Goal: Obtain resource: Obtain resource

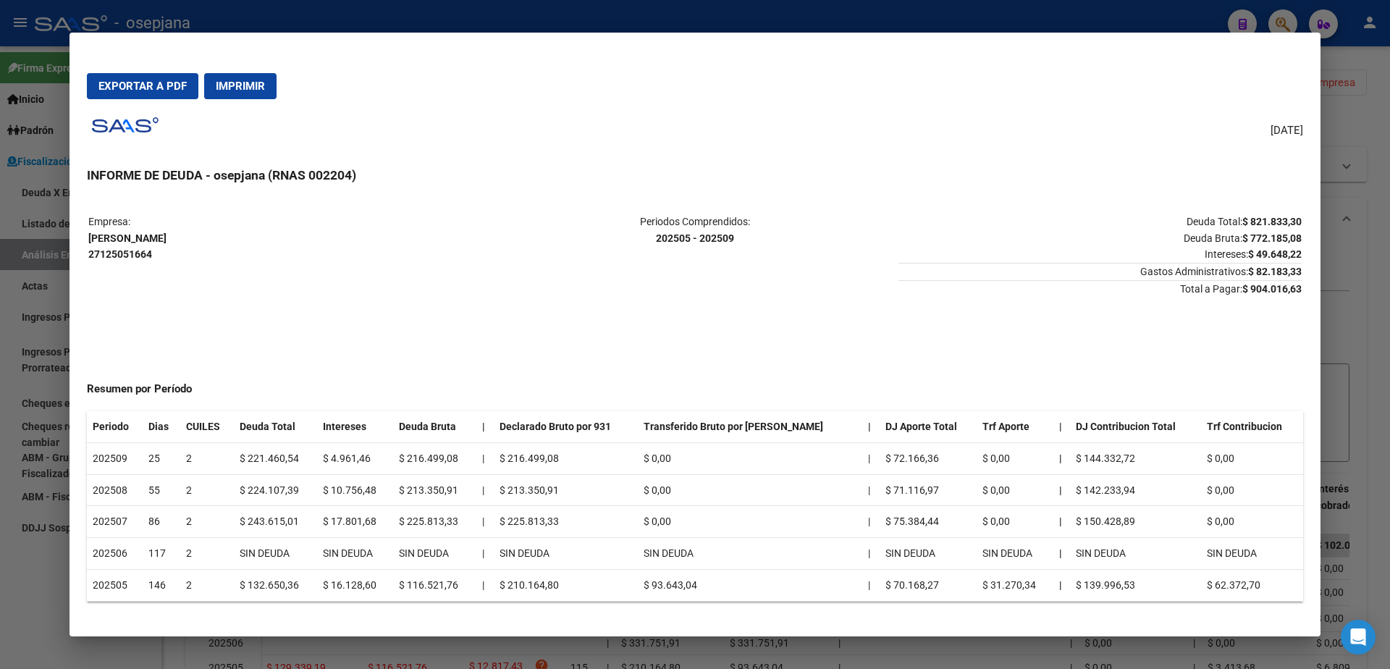
drag, startPoint x: 0, startPoint y: 271, endPoint x: 44, endPoint y: 89, distance: 187.1
click at [0, 269] on div at bounding box center [695, 334] width 1390 height 669
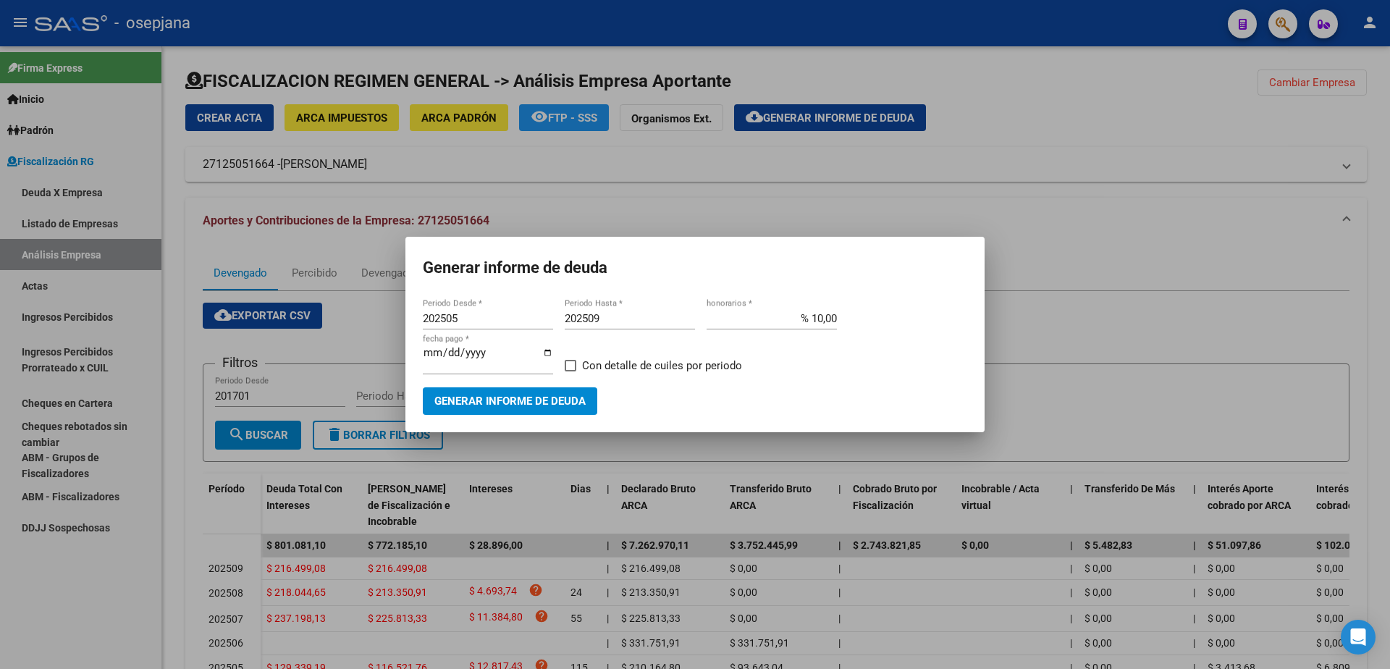
click at [63, 383] on div at bounding box center [695, 334] width 1390 height 669
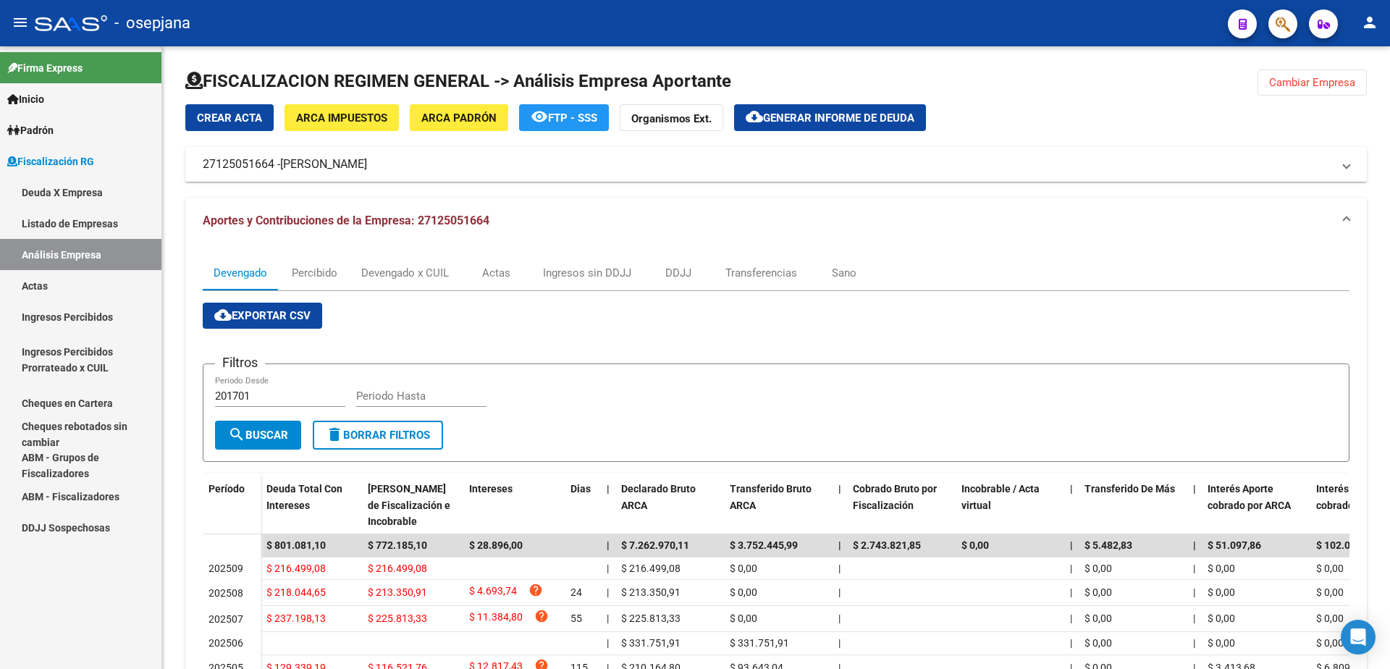
click at [85, 298] on link "Actas" at bounding box center [80, 285] width 161 height 31
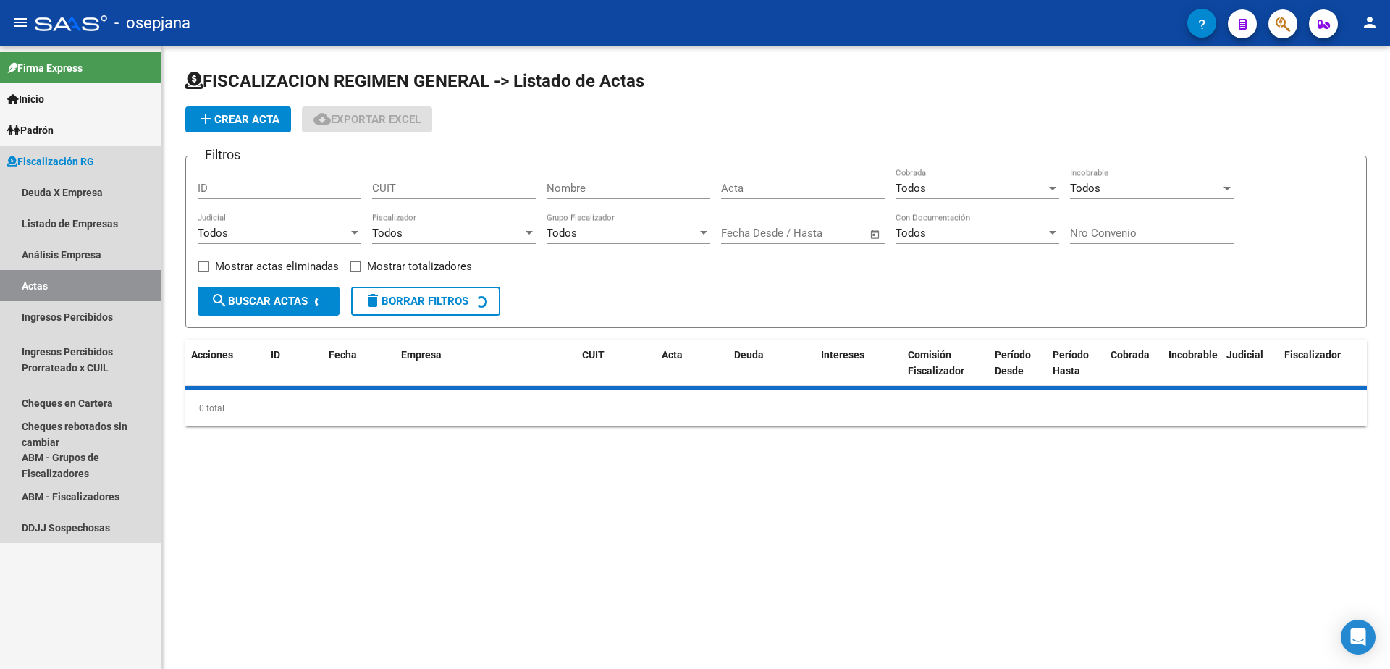
click at [88, 293] on link "Actas" at bounding box center [80, 285] width 161 height 31
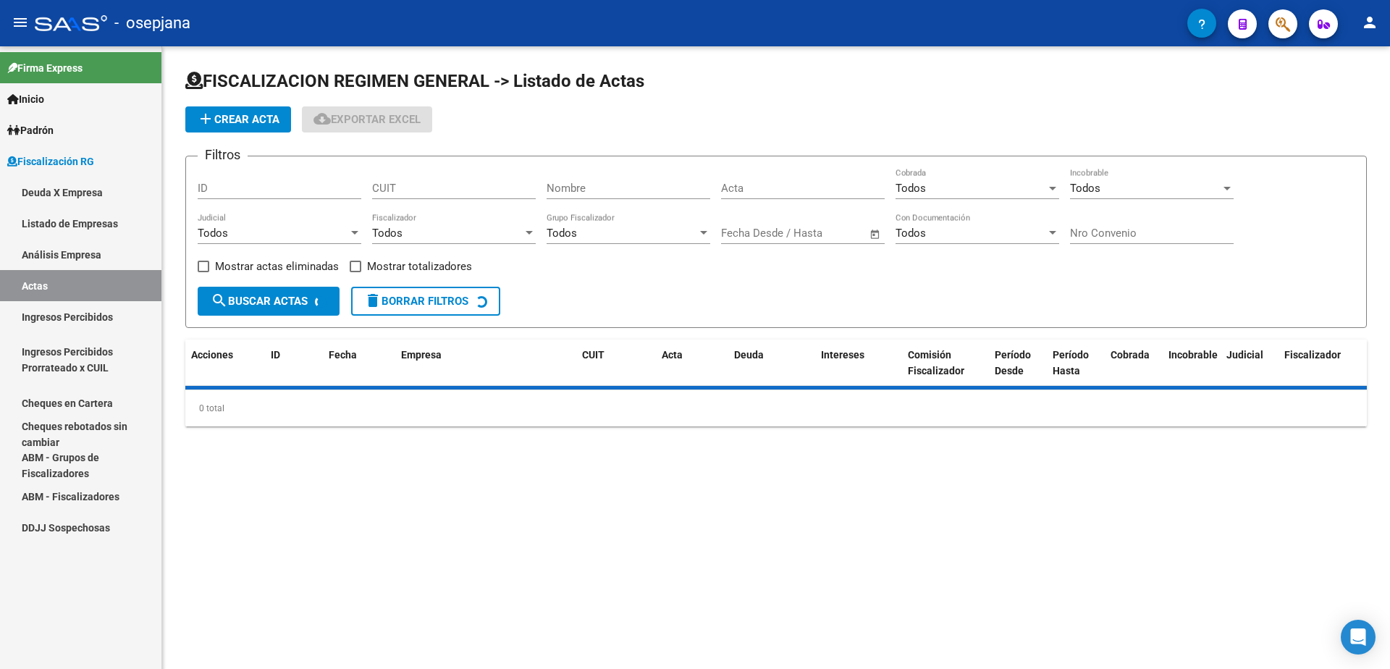
click at [114, 259] on link "Análisis Empresa" at bounding box center [80, 254] width 161 height 31
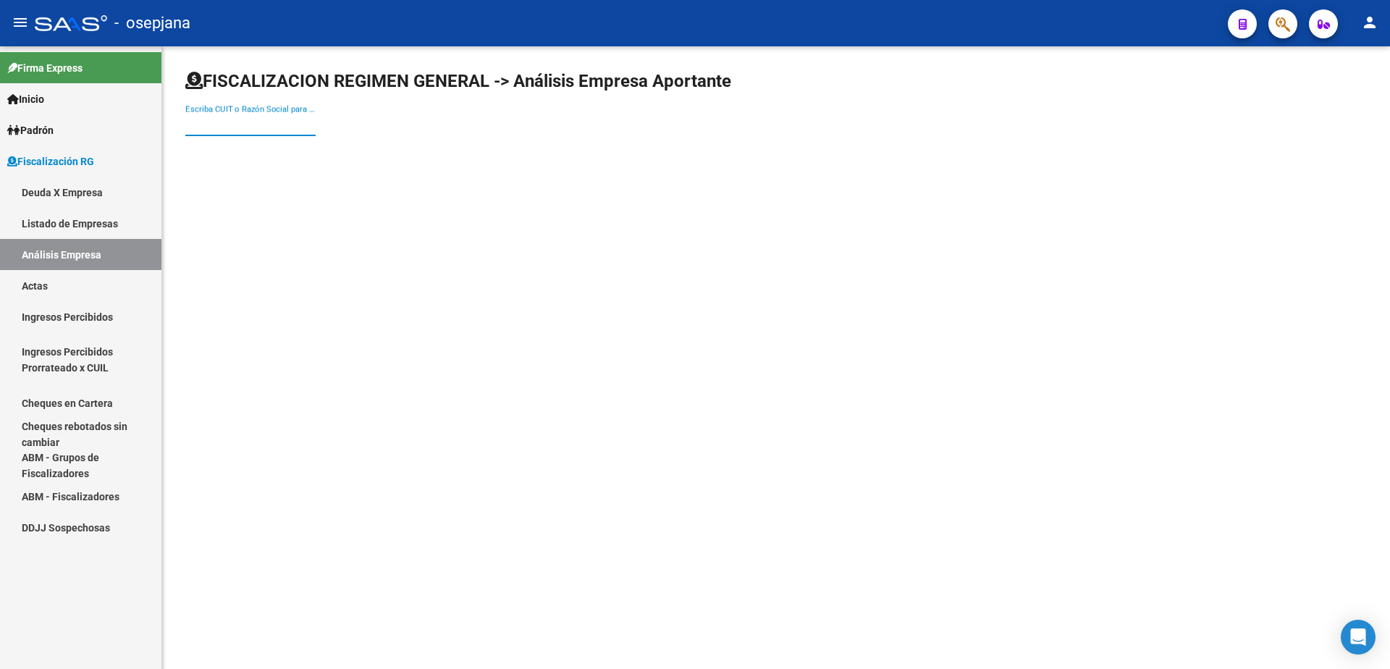
click at [251, 126] on input "Escriba CUIT o Razón Social para buscar" at bounding box center [250, 124] width 130 height 13
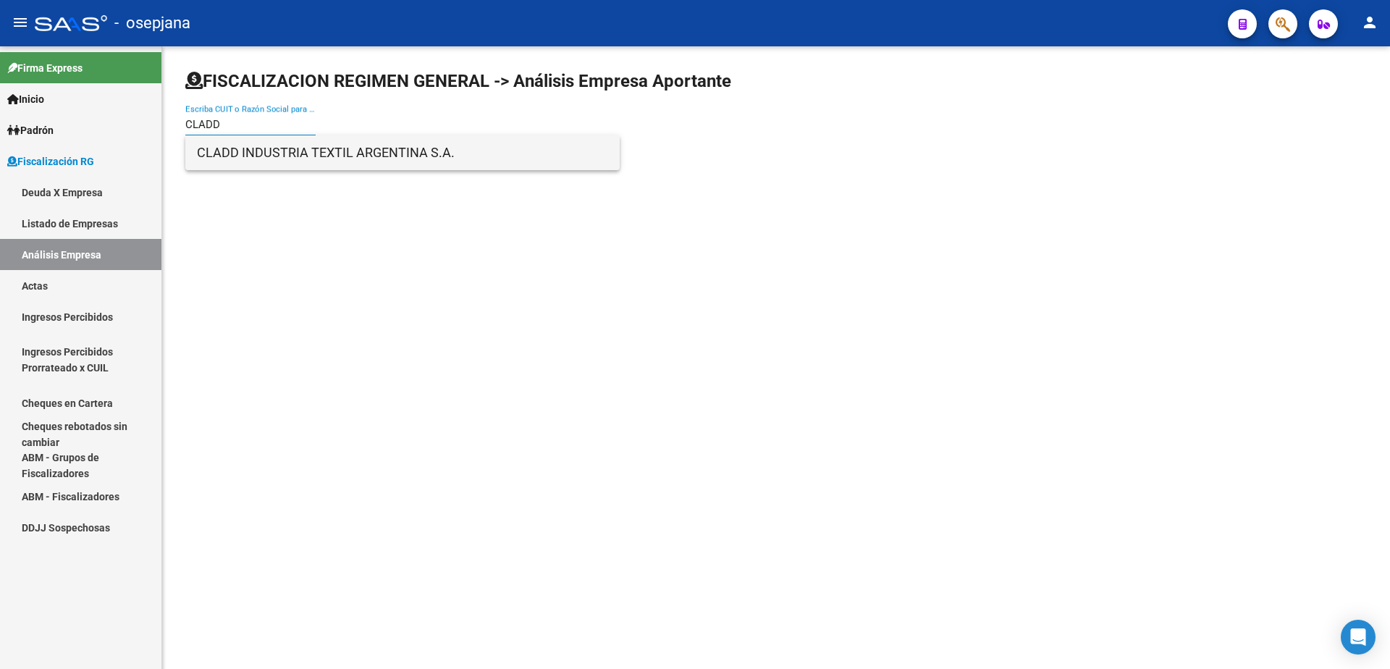
type input "CLADD"
click at [271, 161] on span "CLADD INDUSTRIA TEXTIL ARGENTINA S.A." at bounding box center [402, 152] width 411 height 35
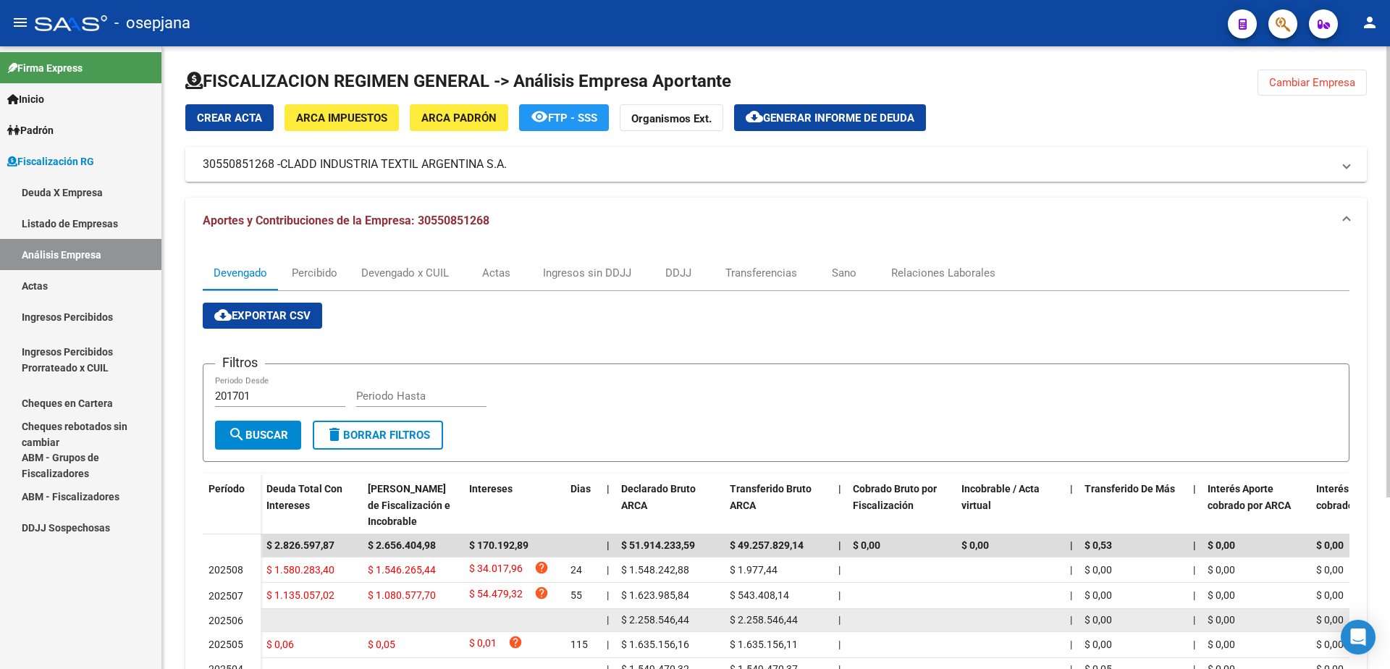
scroll to position [145, 0]
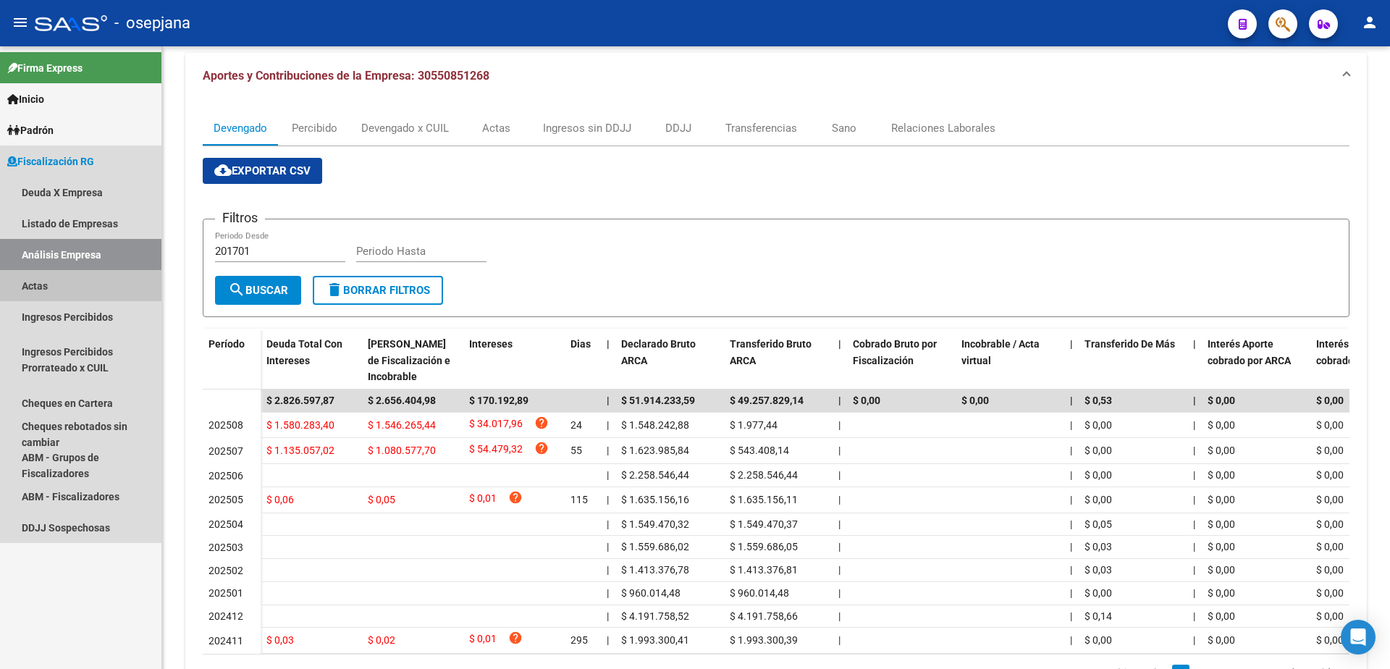
click at [87, 286] on link "Actas" at bounding box center [80, 285] width 161 height 31
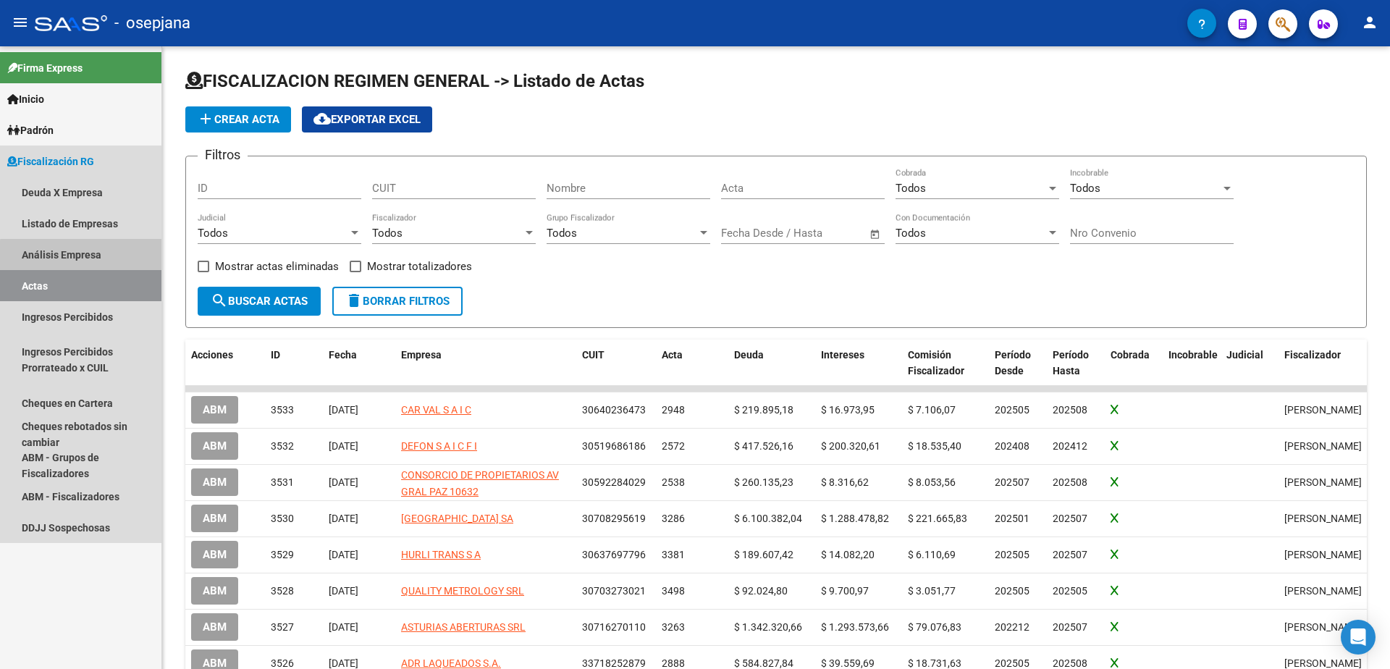
drag, startPoint x: 109, startPoint y: 258, endPoint x: 125, endPoint y: 245, distance: 20.7
click at [110, 258] on link "Análisis Empresa" at bounding box center [80, 254] width 161 height 31
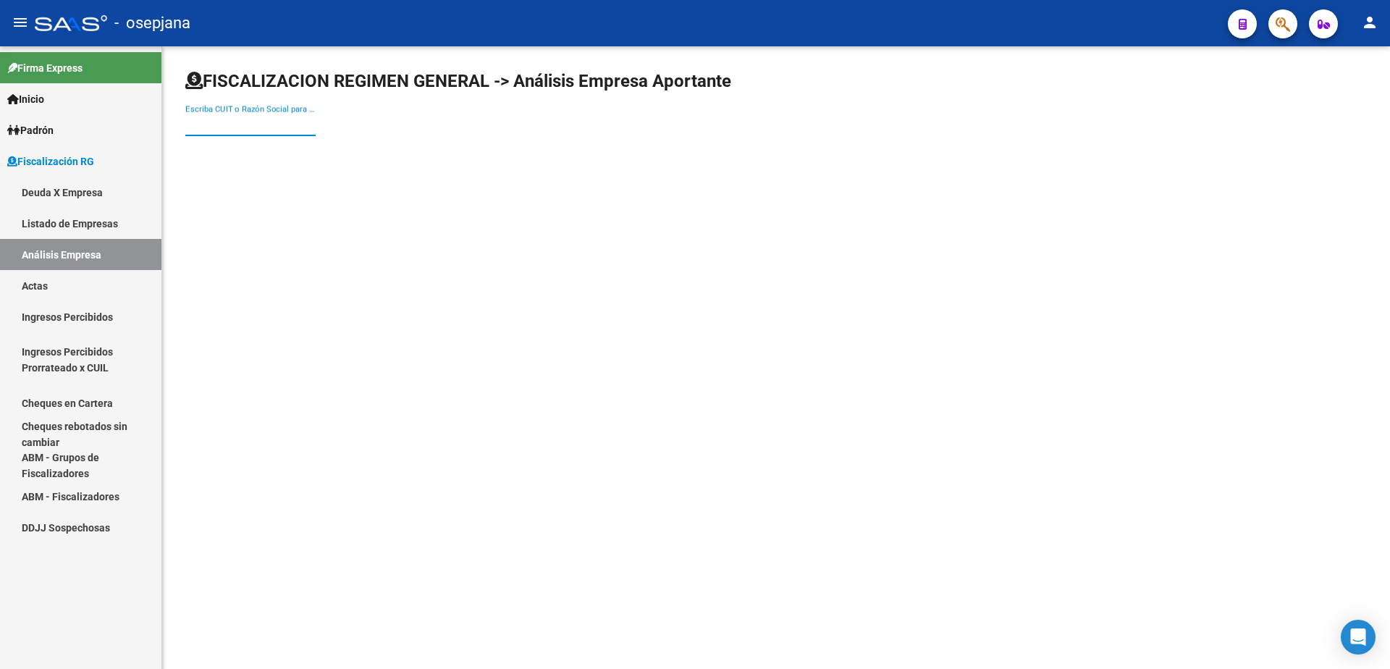
click at [287, 122] on input "Escriba CUIT o Razón Social para buscar" at bounding box center [250, 124] width 130 height 13
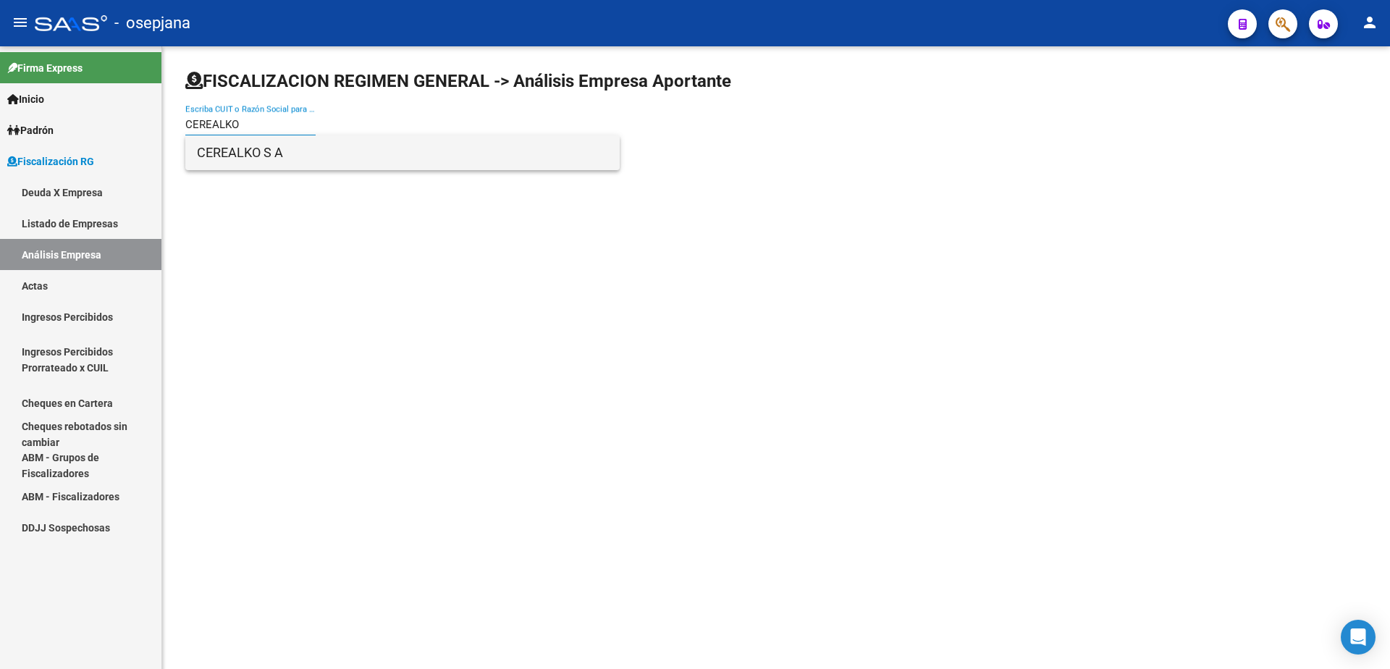
type input "CEREALKO"
click at [296, 151] on span "CEREALKO S A" at bounding box center [402, 152] width 411 height 35
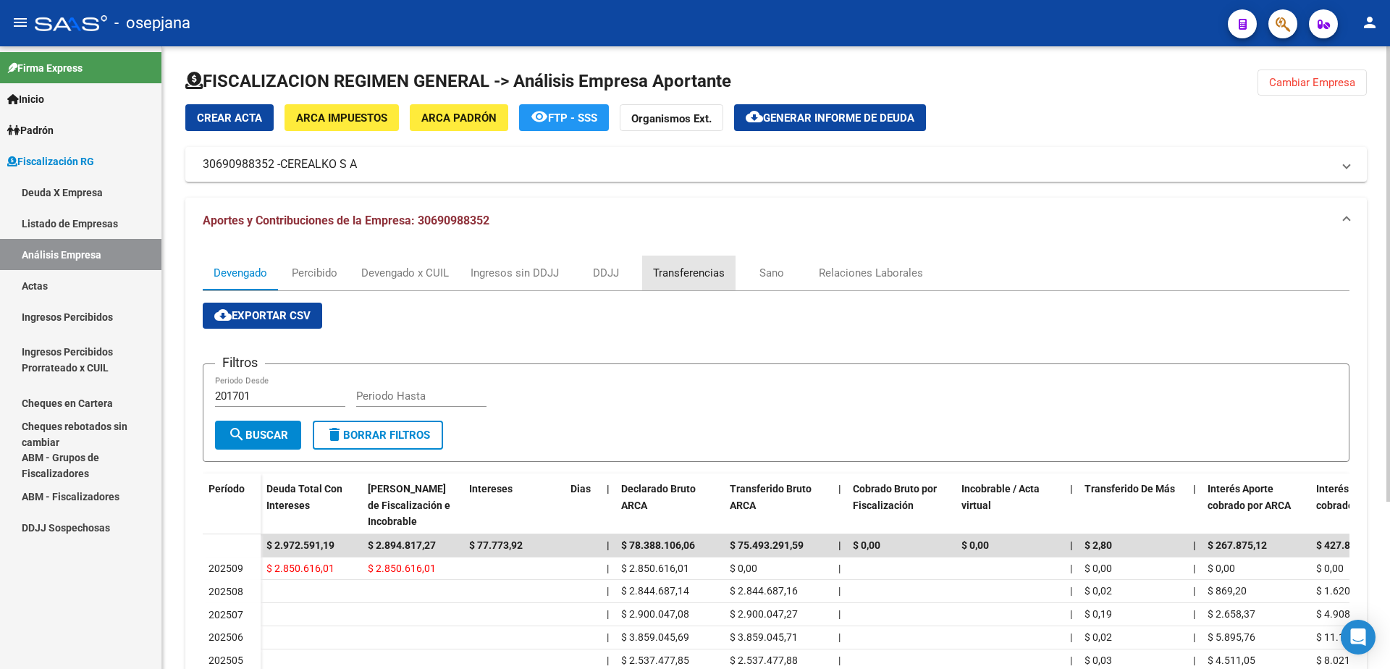
click at [711, 284] on div "Transferencias" at bounding box center [688, 273] width 93 height 35
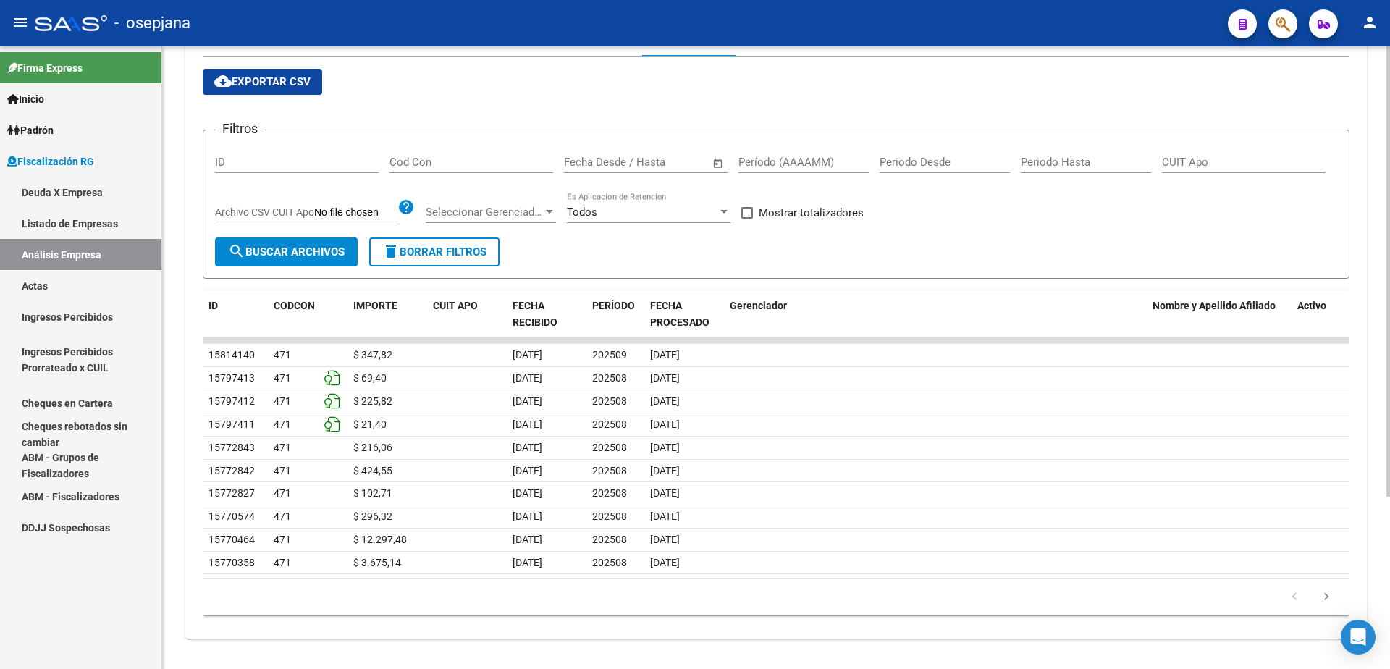
scroll to position [238, 0]
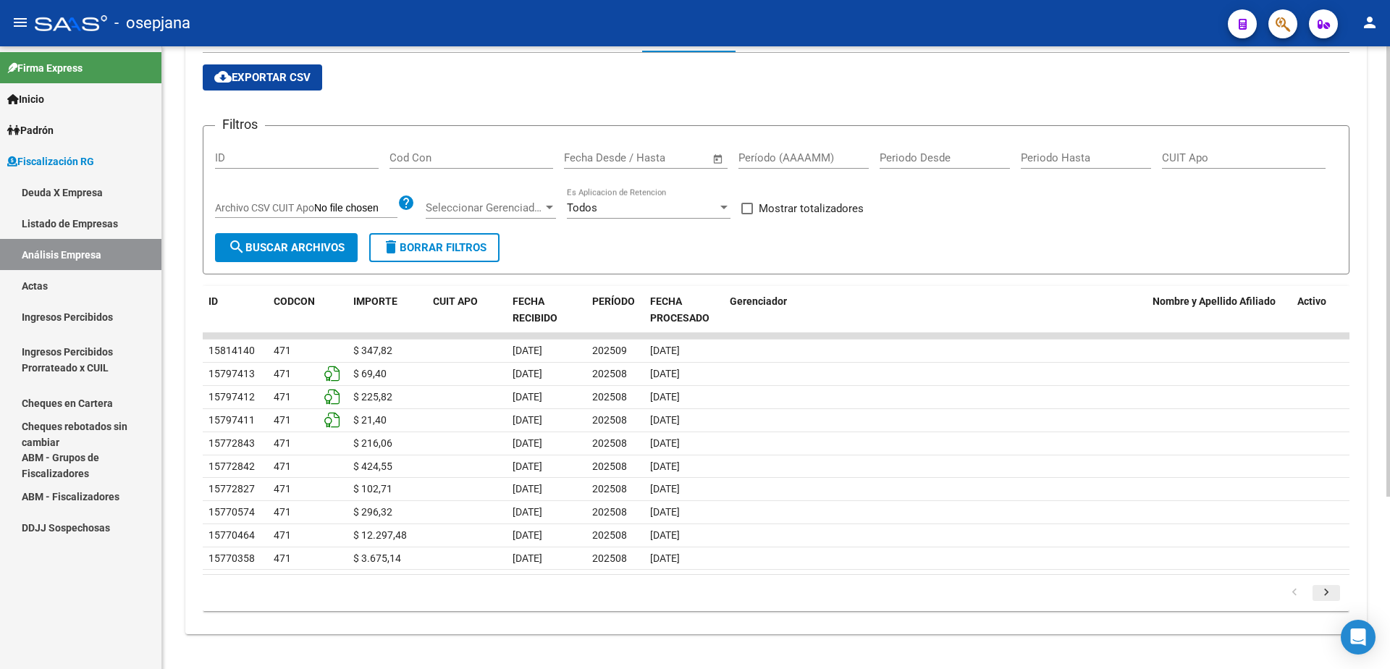
click at [1322, 591] on icon "go to next page" at bounding box center [1326, 594] width 19 height 17
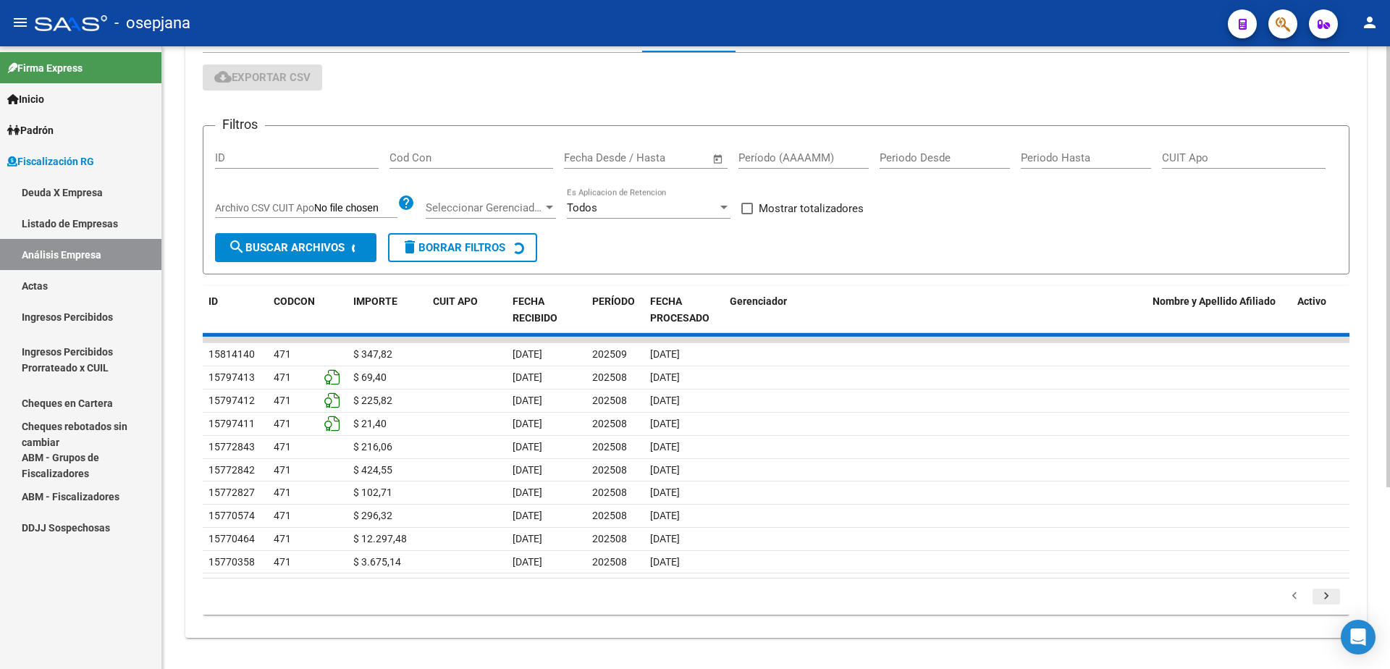
scroll to position [238, 0]
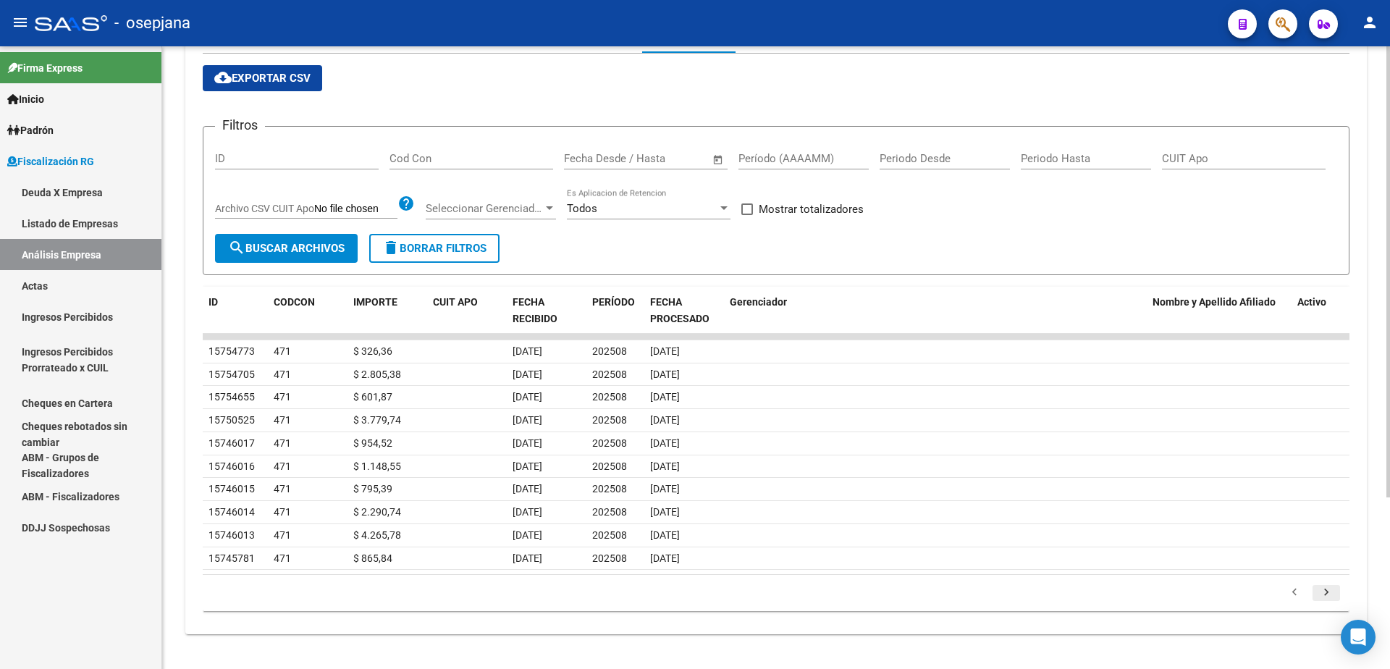
click at [1322, 591] on icon "go to next page" at bounding box center [1326, 594] width 19 height 17
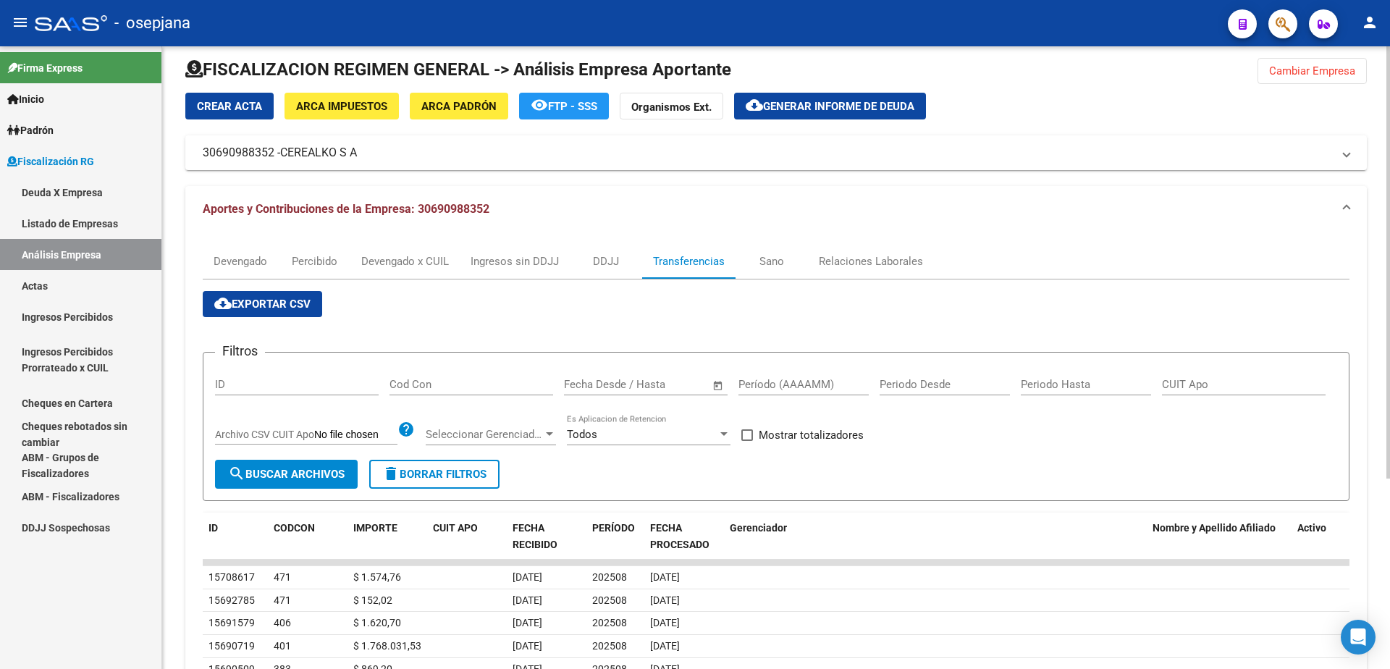
scroll to position [0, 0]
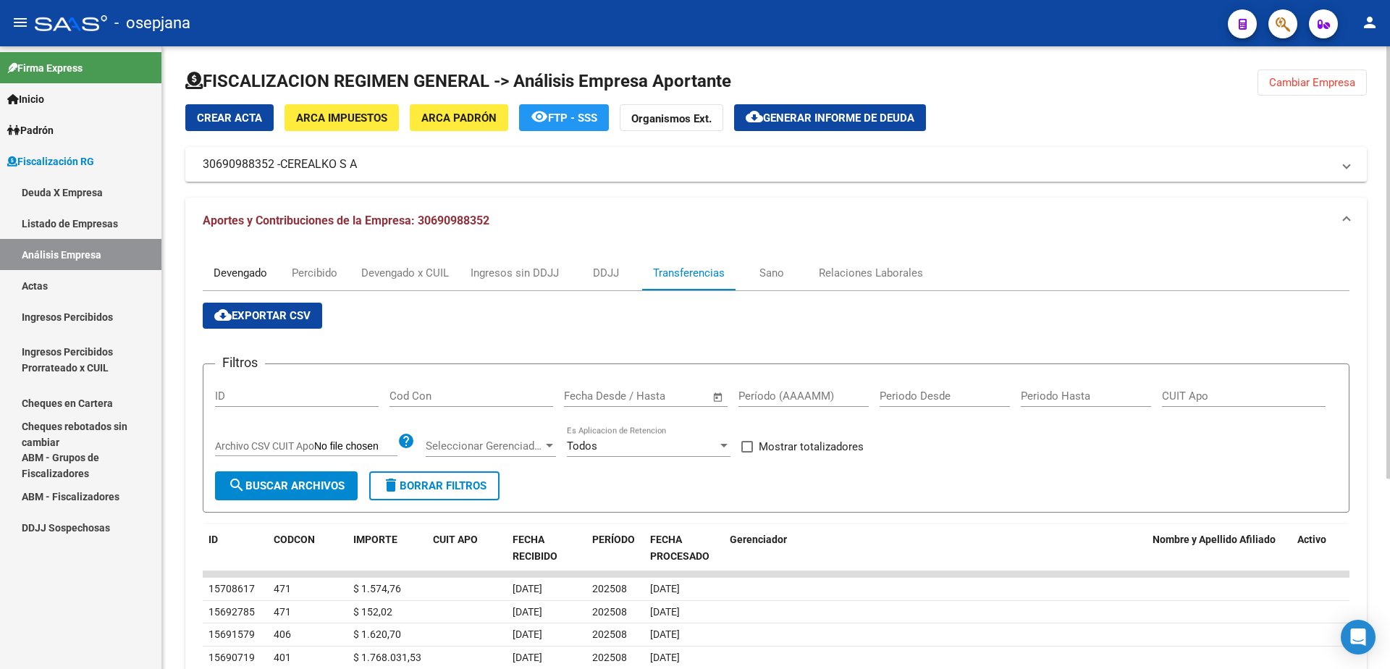
click at [217, 266] on div "Devengado" at bounding box center [241, 273] width 54 height 16
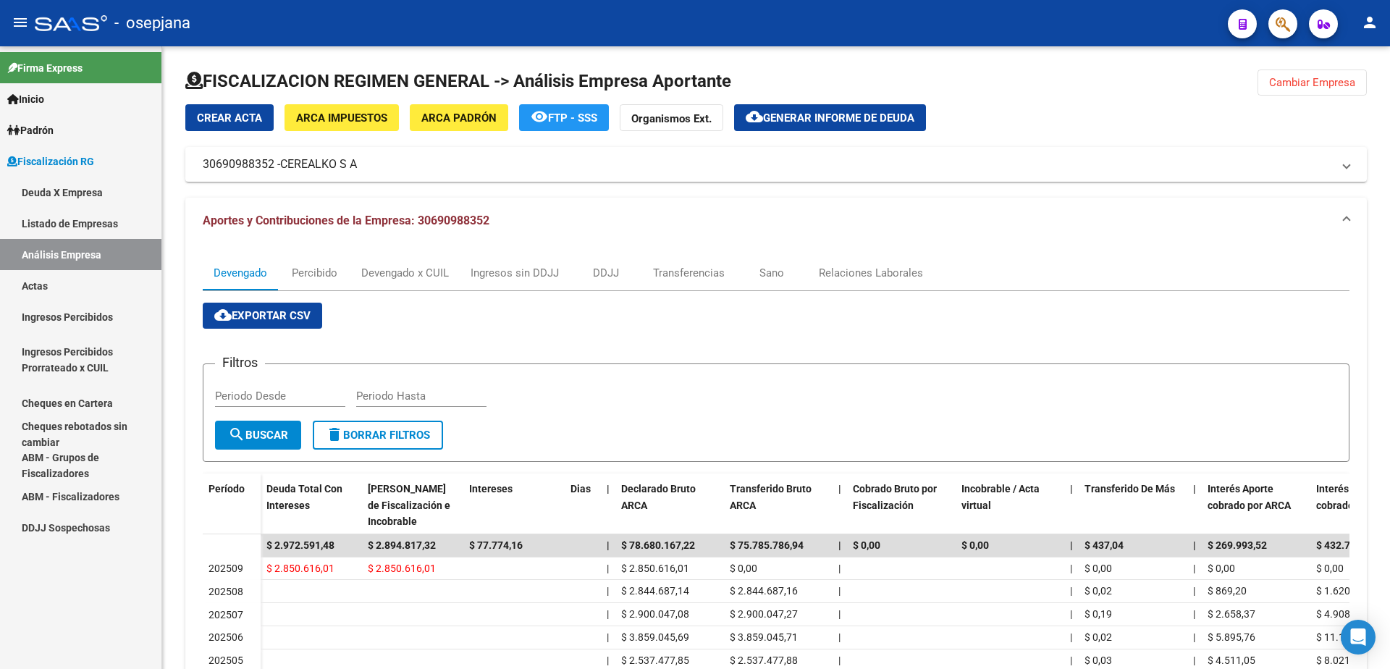
drag, startPoint x: 85, startPoint y: 280, endPoint x: 105, endPoint y: 260, distance: 28.2
click at [85, 280] on link "Actas" at bounding box center [80, 285] width 161 height 31
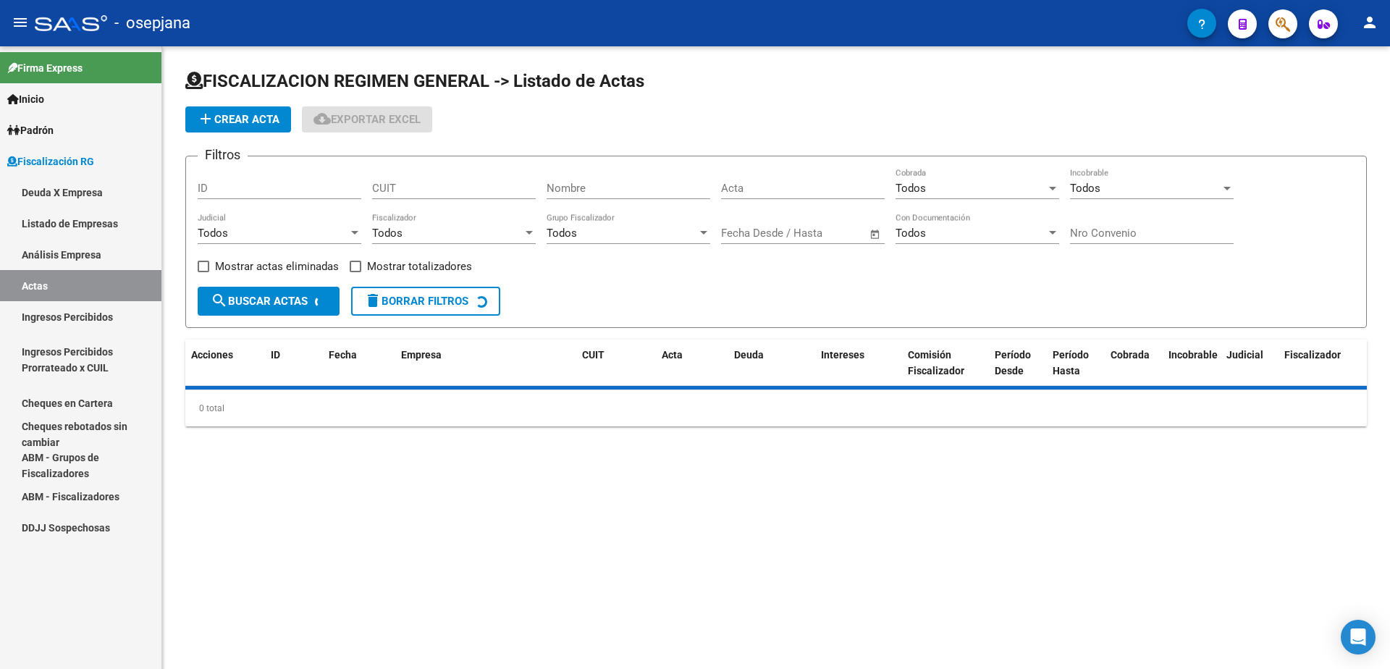
click at [105, 260] on link "Análisis Empresa" at bounding box center [80, 254] width 161 height 31
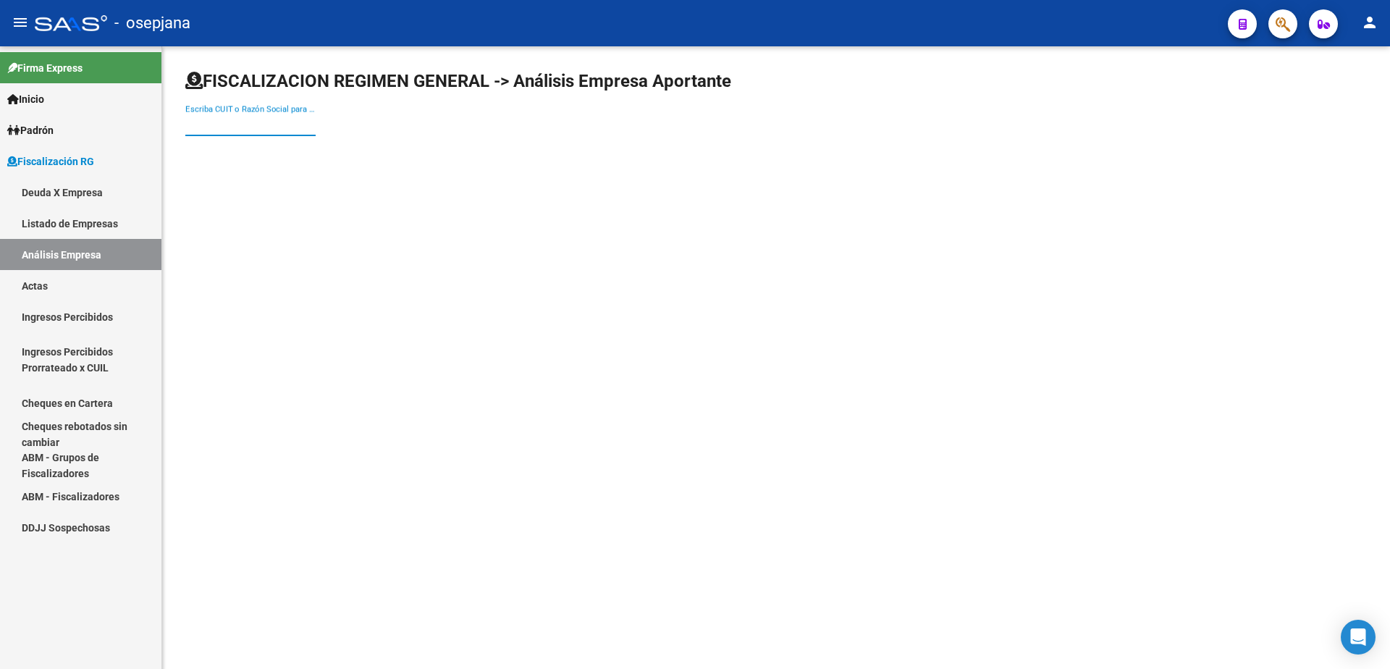
click at [266, 123] on input "Escriba CUIT o Razón Social para buscar" at bounding box center [250, 124] width 130 height 13
type input "R"
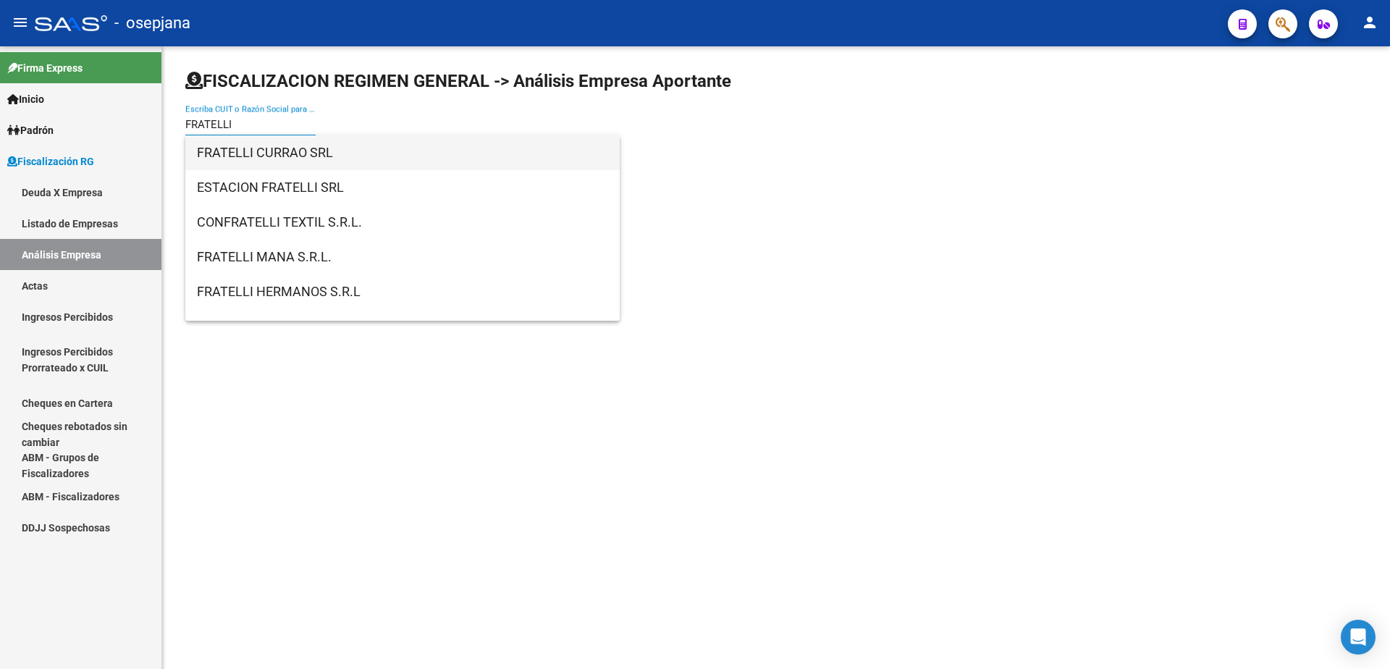
type input "FRATELLI"
click at [293, 155] on span "FRATELLI CURRAO SRL" at bounding box center [402, 152] width 411 height 35
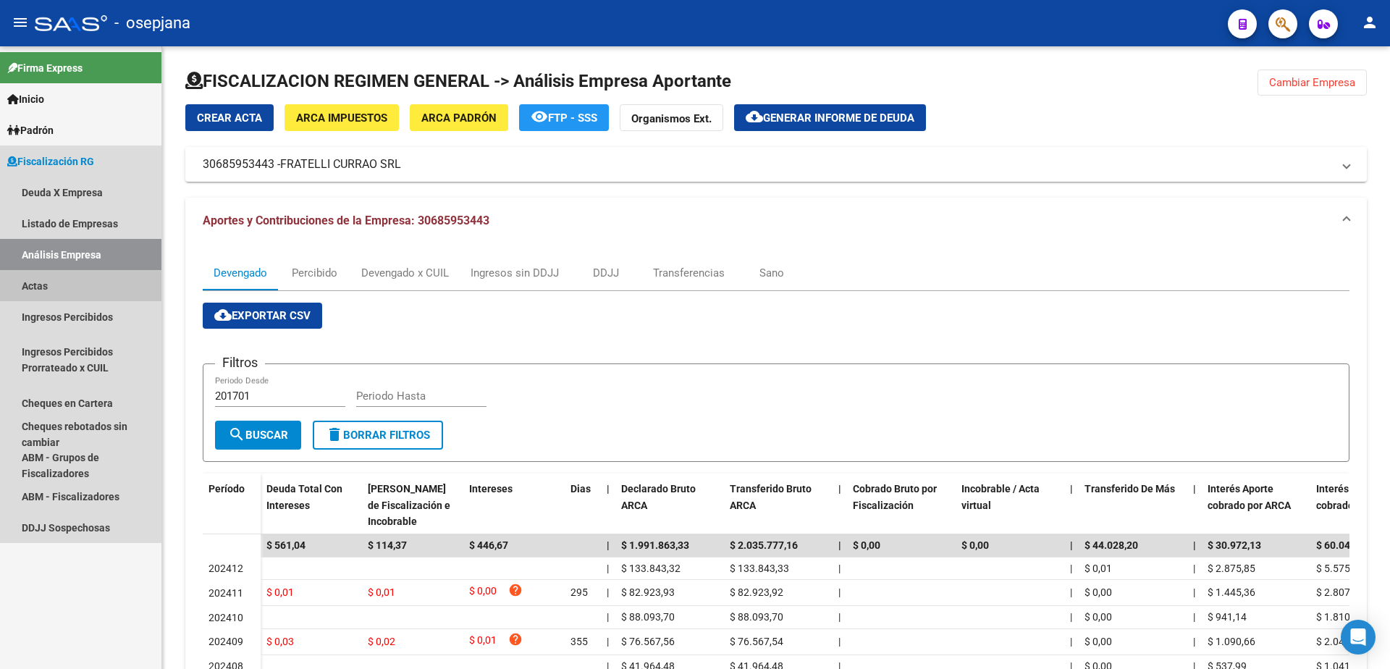
click at [43, 287] on link "Actas" at bounding box center [80, 285] width 161 height 31
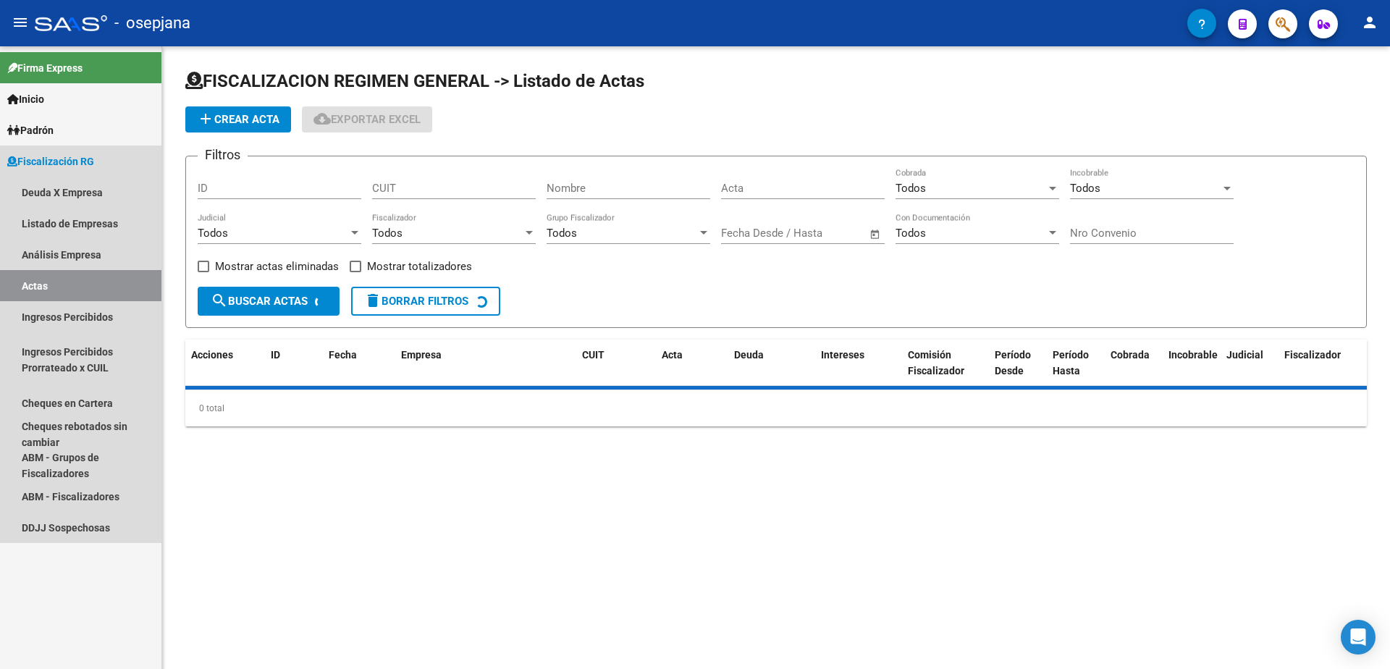
click at [67, 259] on link "Análisis Empresa" at bounding box center [80, 254] width 161 height 31
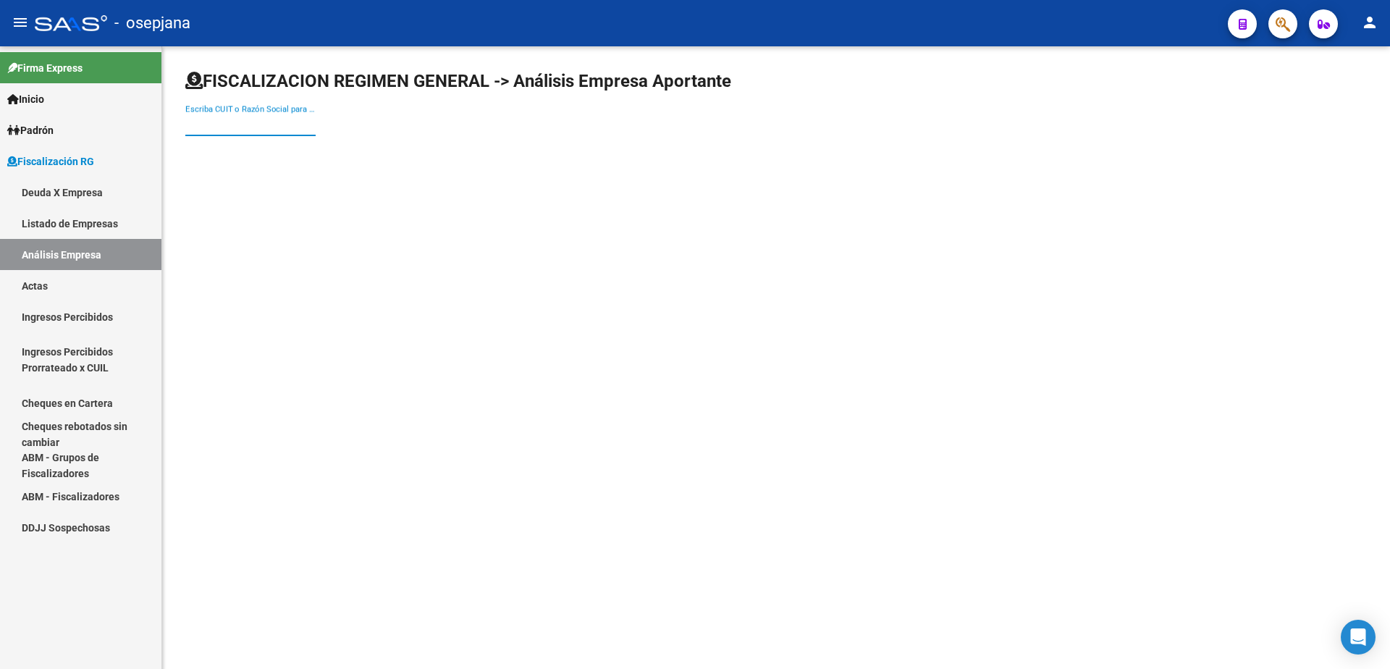
click at [282, 122] on input "Escriba CUIT o Razón Social para buscar" at bounding box center [250, 124] width 130 height 13
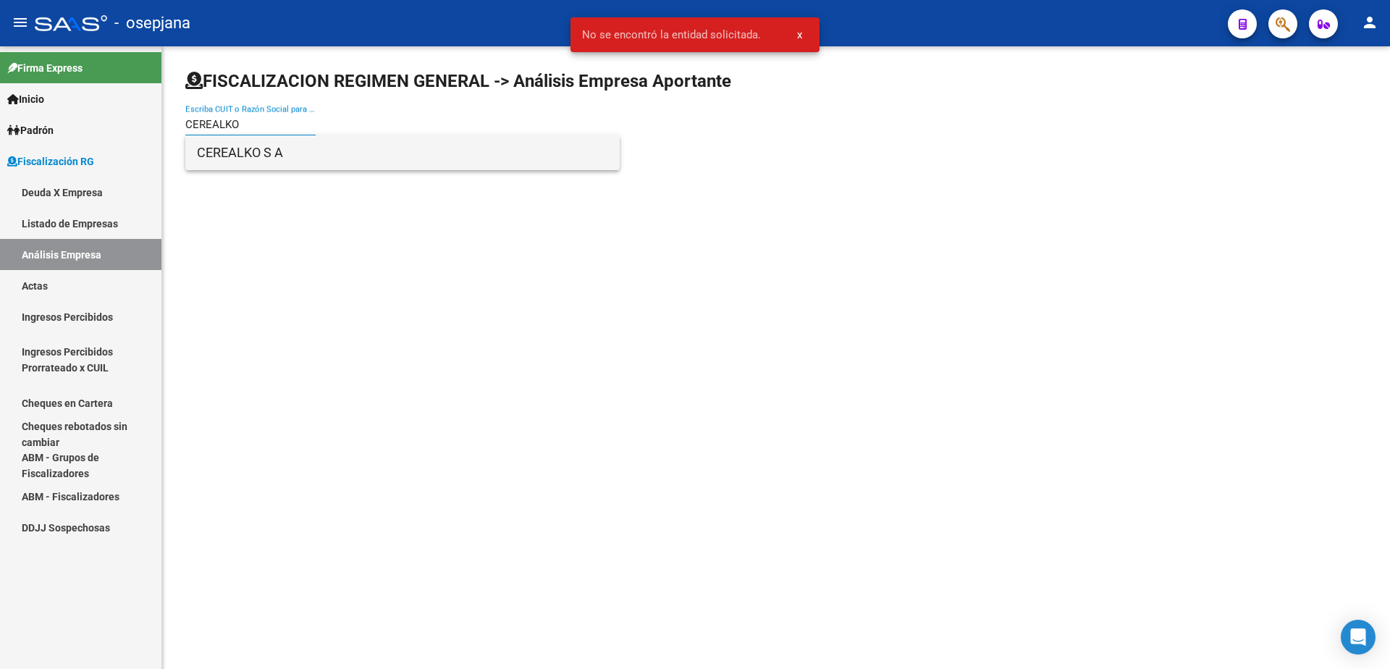
type input "CEREALKO"
click at [290, 150] on span "CEREALKO S A" at bounding box center [402, 152] width 411 height 35
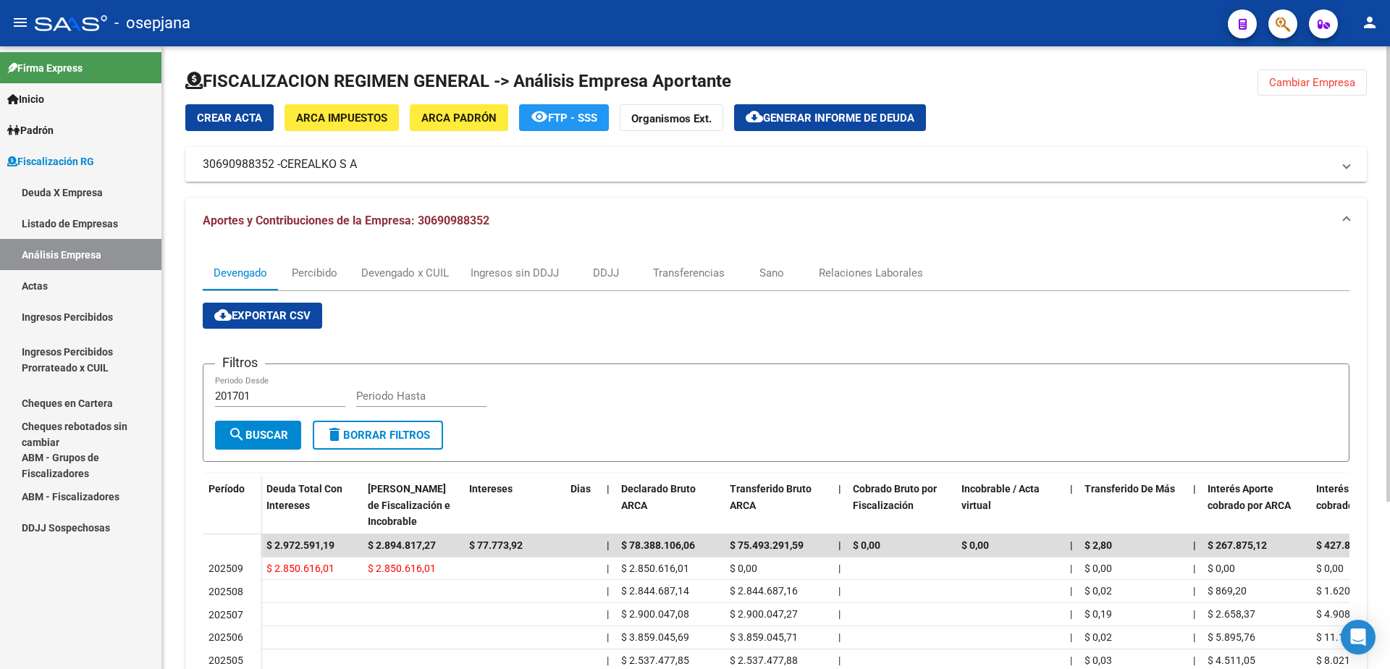
click at [842, 127] on button "cloud_download Generar informe de deuda" at bounding box center [830, 117] width 192 height 27
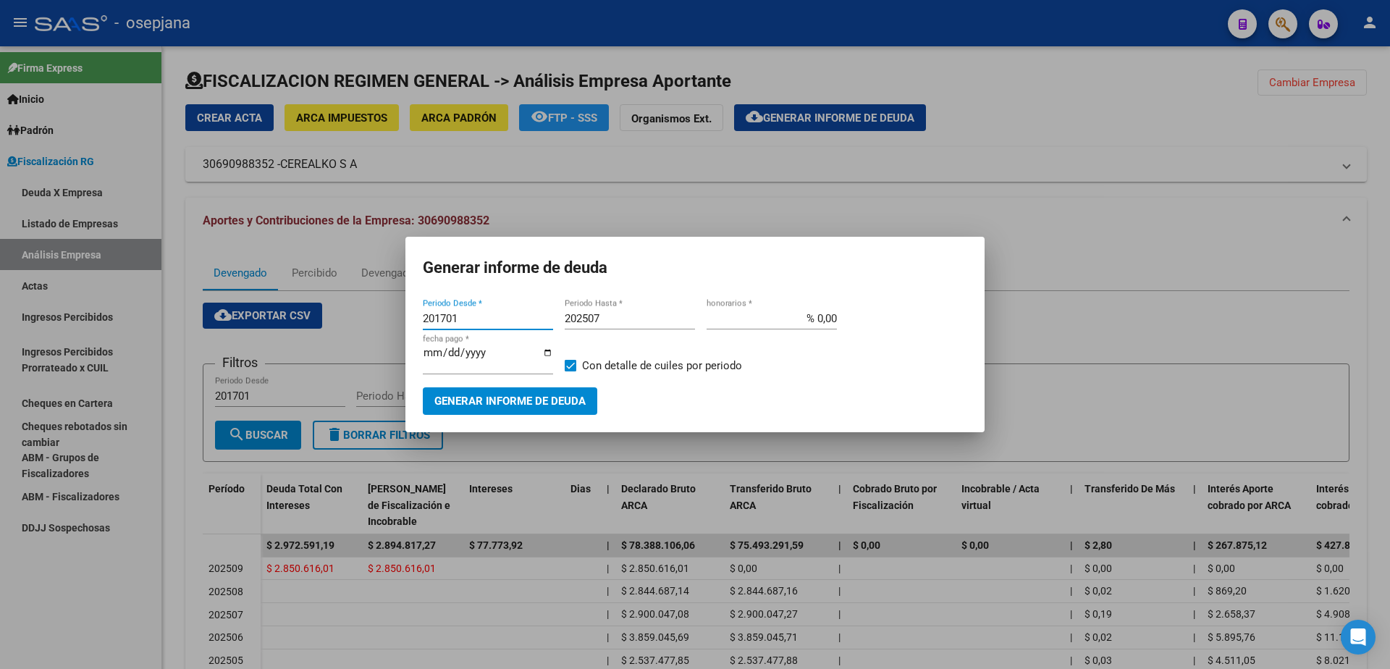
drag, startPoint x: 428, startPoint y: 326, endPoint x: 316, endPoint y: 326, distance: 111.5
click at [317, 326] on div "Generar informe de deuda 201701 Periodo Desde * 202507 Periodo Hasta * % 0,00 h…" at bounding box center [695, 334] width 1390 height 669
type input "202509"
click at [620, 314] on div "202507 Periodo Hasta *" at bounding box center [630, 319] width 130 height 22
click at [621, 322] on input "202507" at bounding box center [630, 318] width 130 height 13
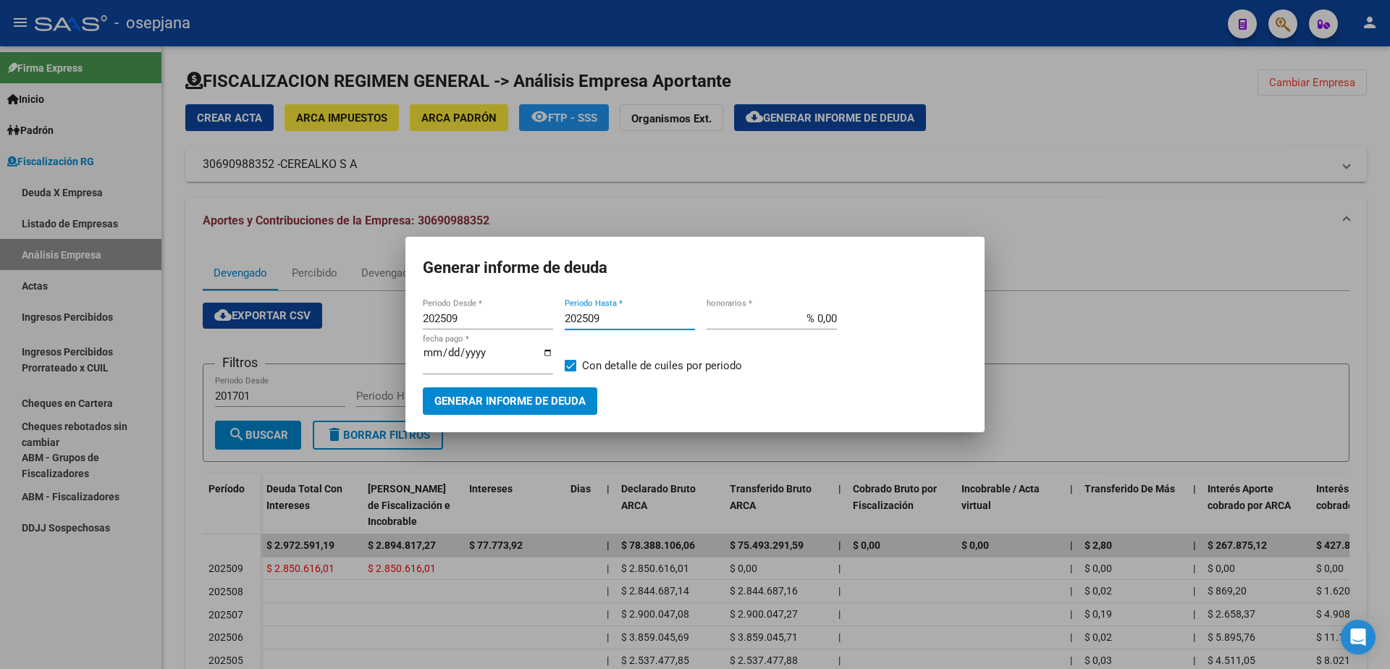
type input "202509"
click at [813, 325] on input "% 0,00" at bounding box center [772, 318] width 130 height 13
type input "% 10,00"
click at [595, 364] on span "Con detalle de cuiles por periodo" at bounding box center [662, 365] width 160 height 17
click at [571, 371] on input "Con detalle de cuiles por periodo" at bounding box center [570, 371] width 1 height 1
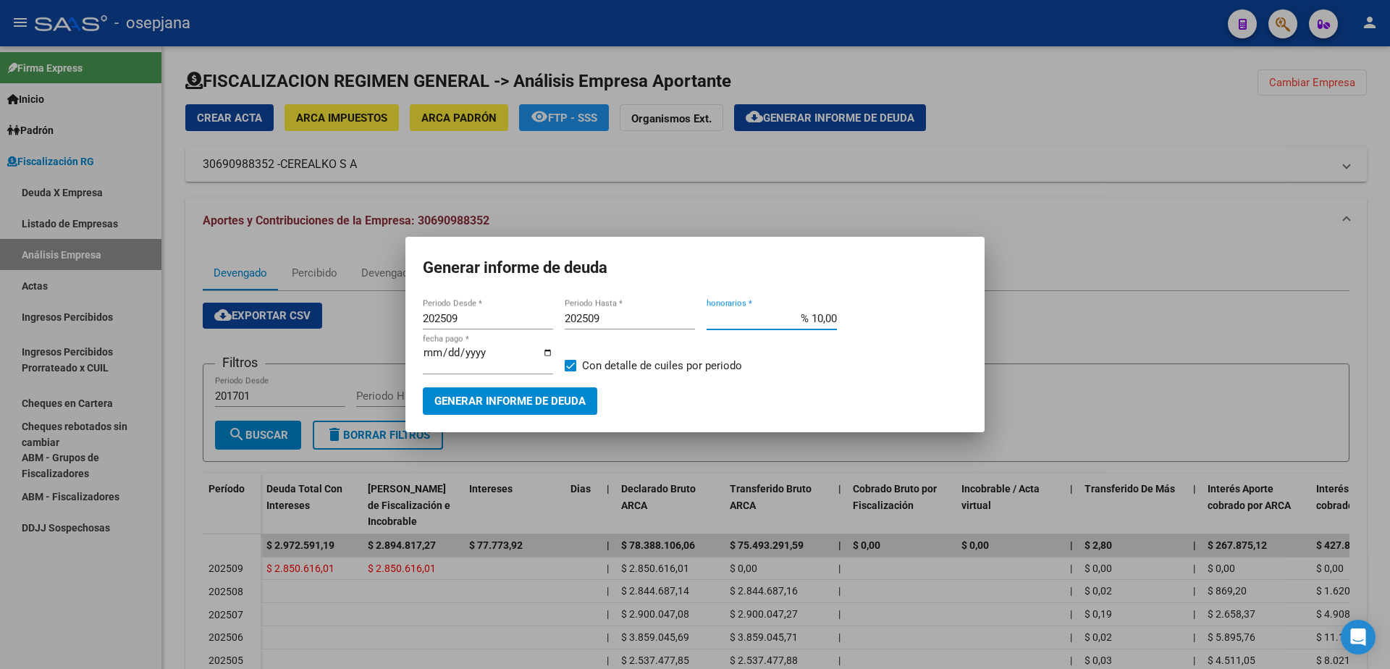
checkbox input "false"
click at [450, 357] on input "[DATE]" at bounding box center [488, 358] width 130 height 23
type input "[DATE]"
click at [499, 395] on span "Generar informe de deuda" at bounding box center [510, 401] width 151 height 13
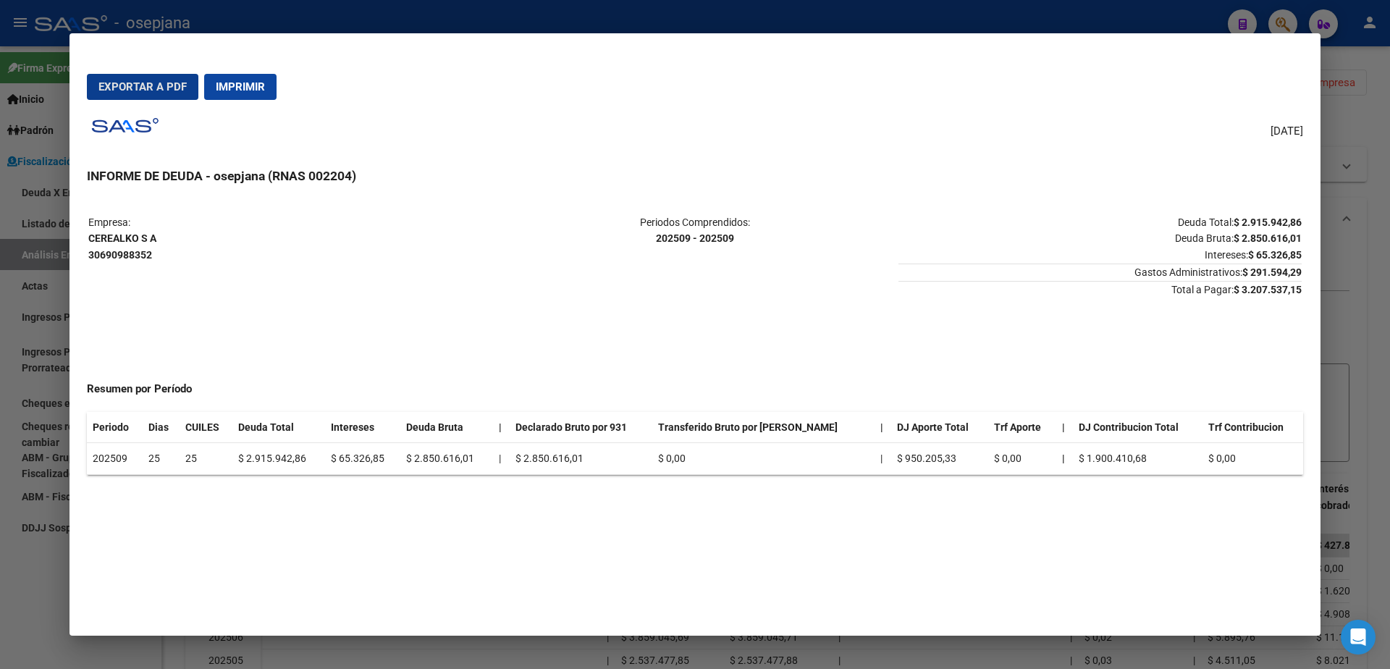
click at [173, 86] on span "Exportar a PDF" at bounding box center [142, 86] width 88 height 13
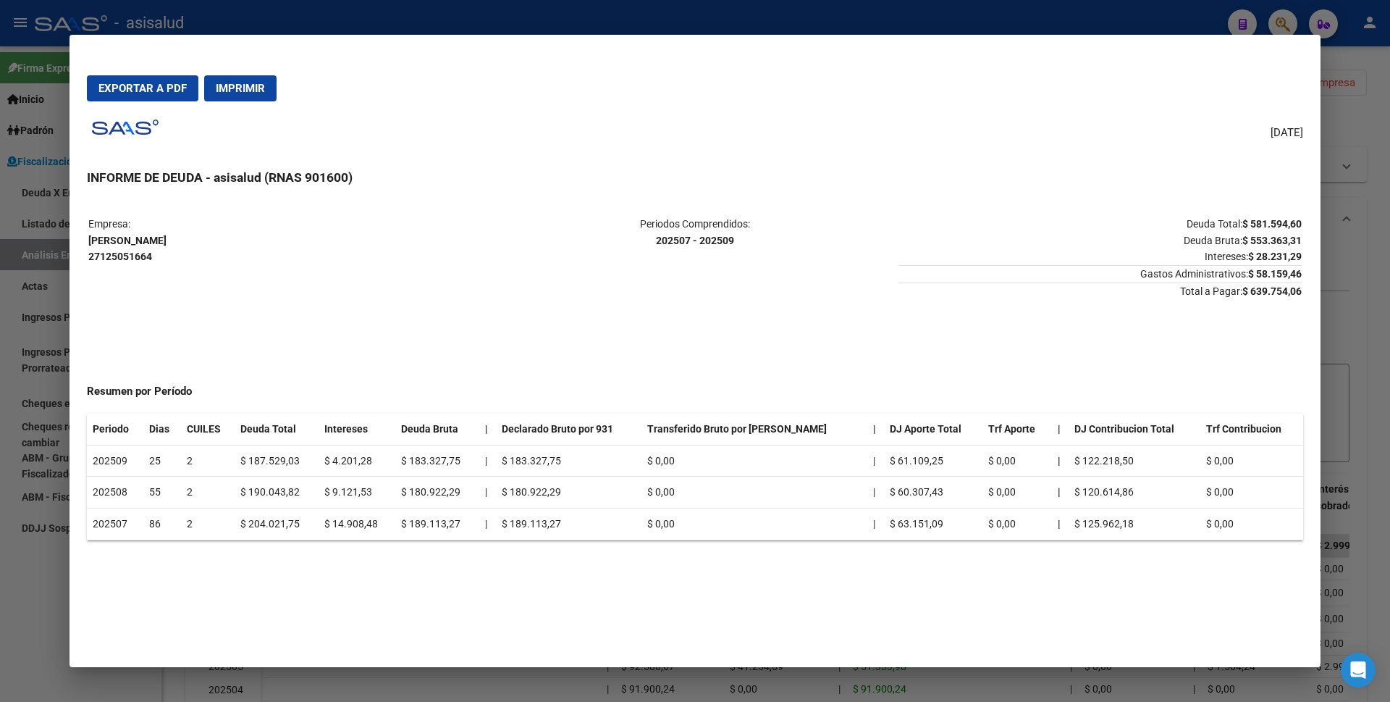
drag, startPoint x: 0, startPoint y: 0, endPoint x: 69, endPoint y: 360, distance: 366.4
click at [0, 613] on div at bounding box center [695, 351] width 1390 height 702
click at [69, 360] on div at bounding box center [695, 351] width 1390 height 702
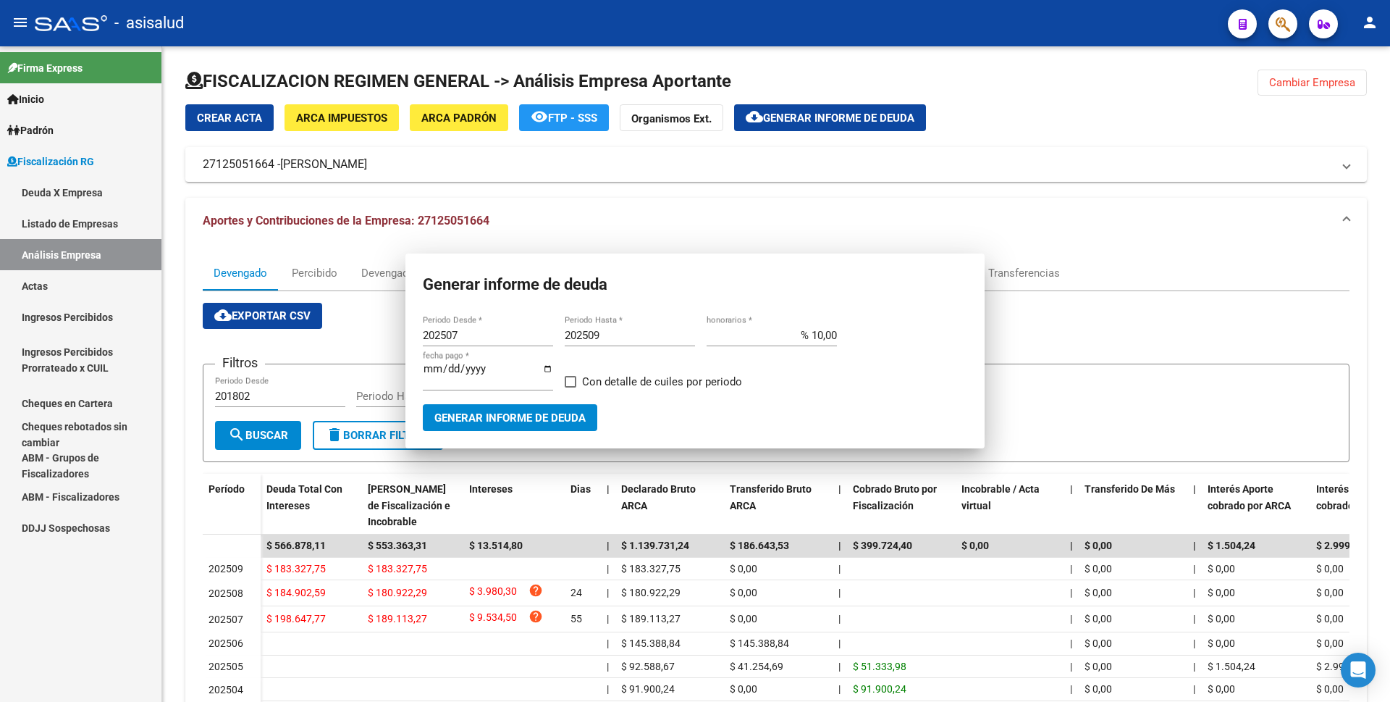
click at [98, 279] on link "Actas" at bounding box center [80, 285] width 161 height 31
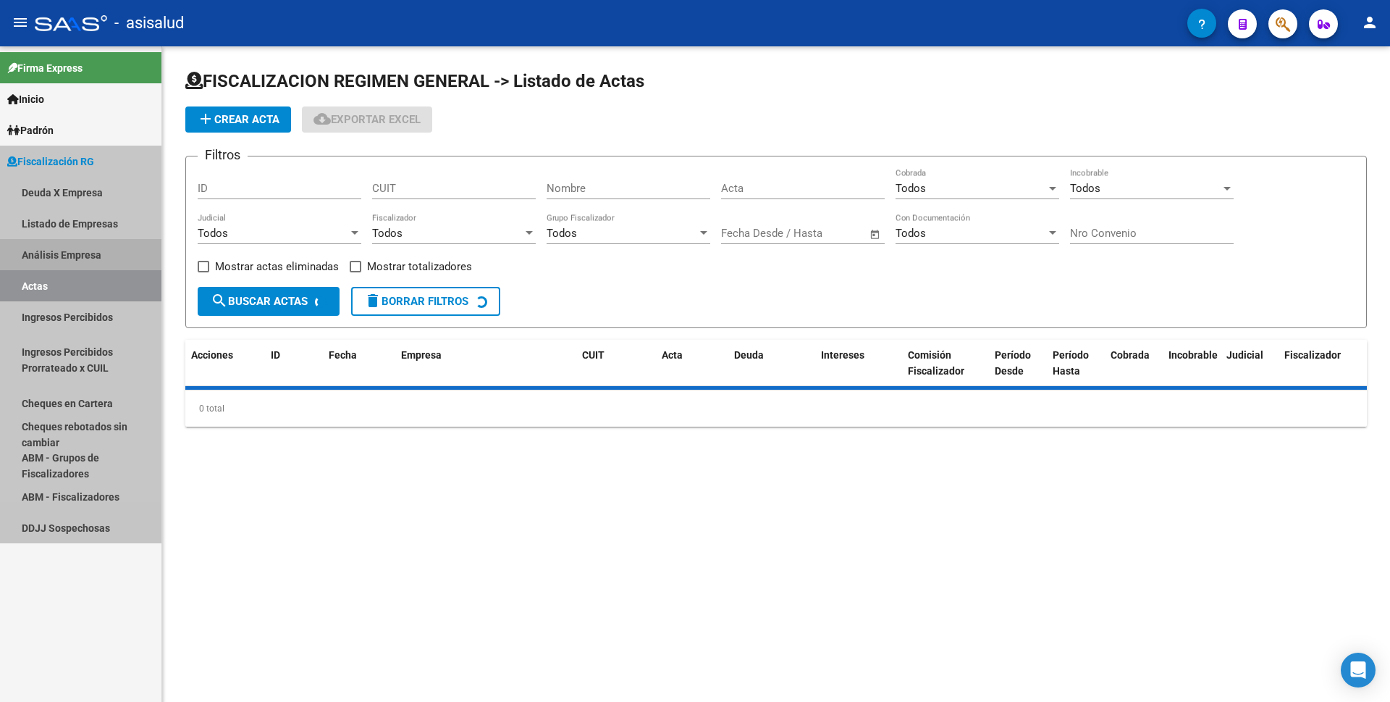
click at [109, 256] on link "Análisis Empresa" at bounding box center [80, 254] width 161 height 31
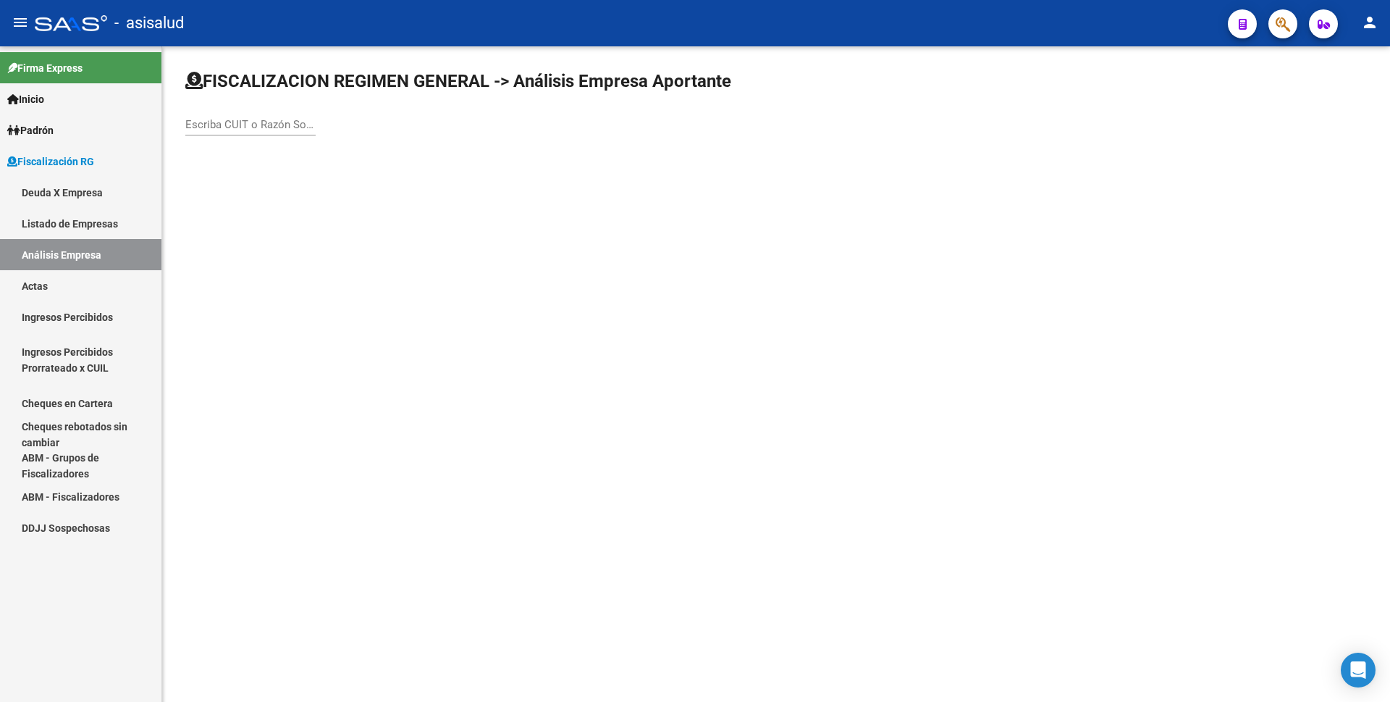
click at [269, 130] on input "Escriba CUIT o Razón Social para buscar" at bounding box center [250, 124] width 130 height 13
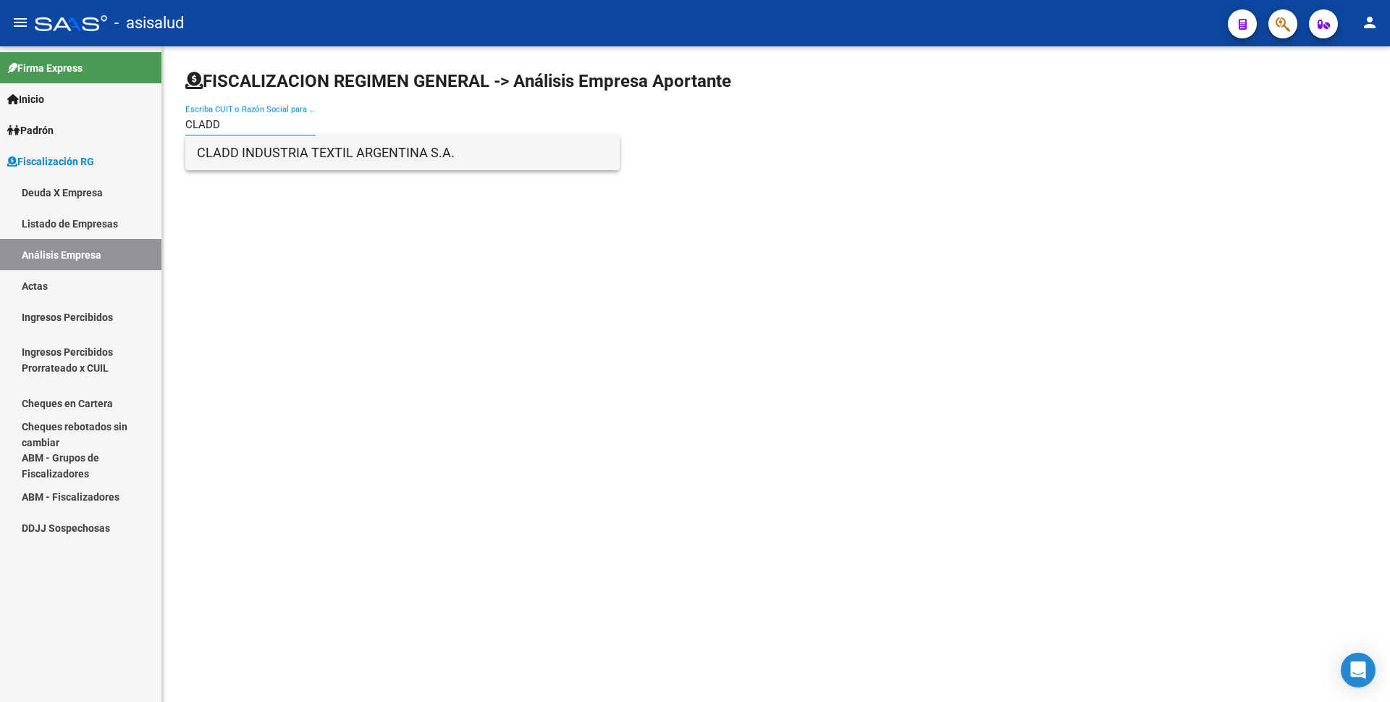
type input "CLADD"
click at [276, 152] on span "CLADD INDUSTRIA TEXTIL ARGENTINA S.A." at bounding box center [402, 152] width 411 height 35
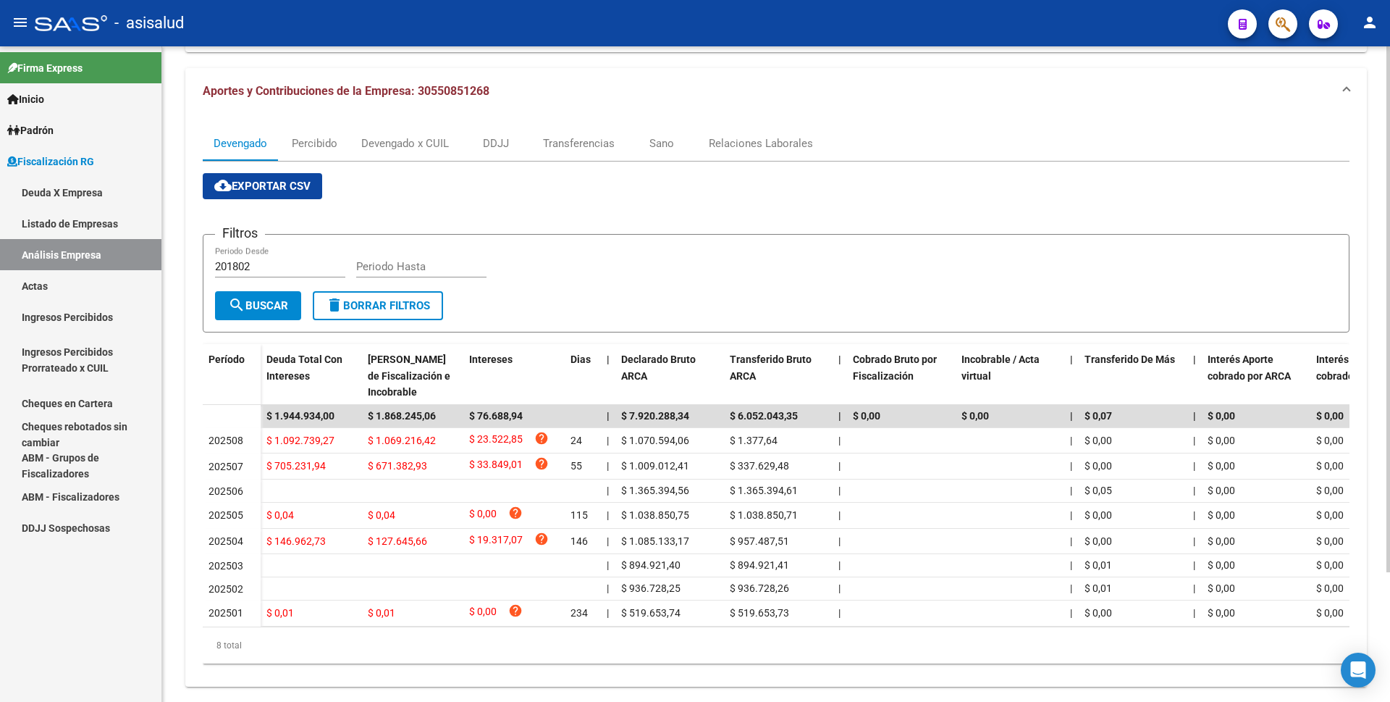
scroll to position [145, 0]
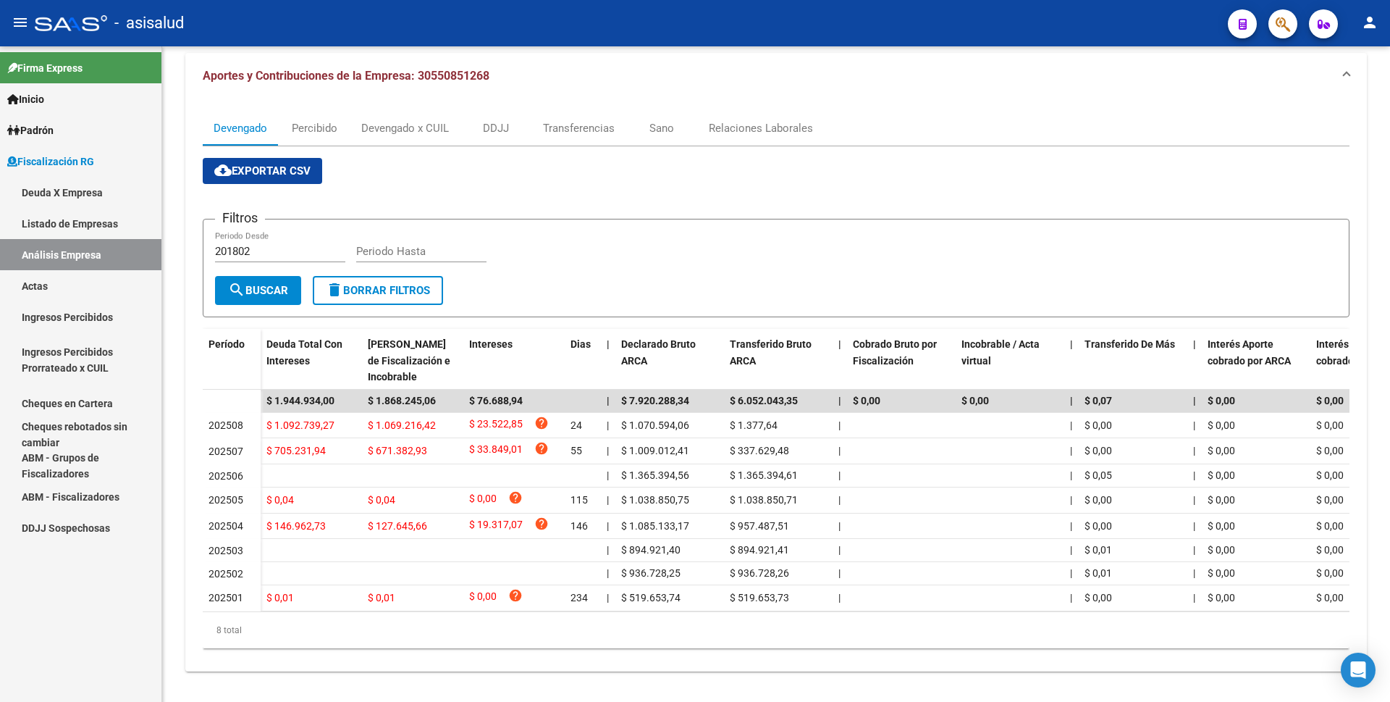
drag, startPoint x: 89, startPoint y: 293, endPoint x: 106, endPoint y: 261, distance: 35.3
click at [88, 293] on link "Actas" at bounding box center [80, 285] width 161 height 31
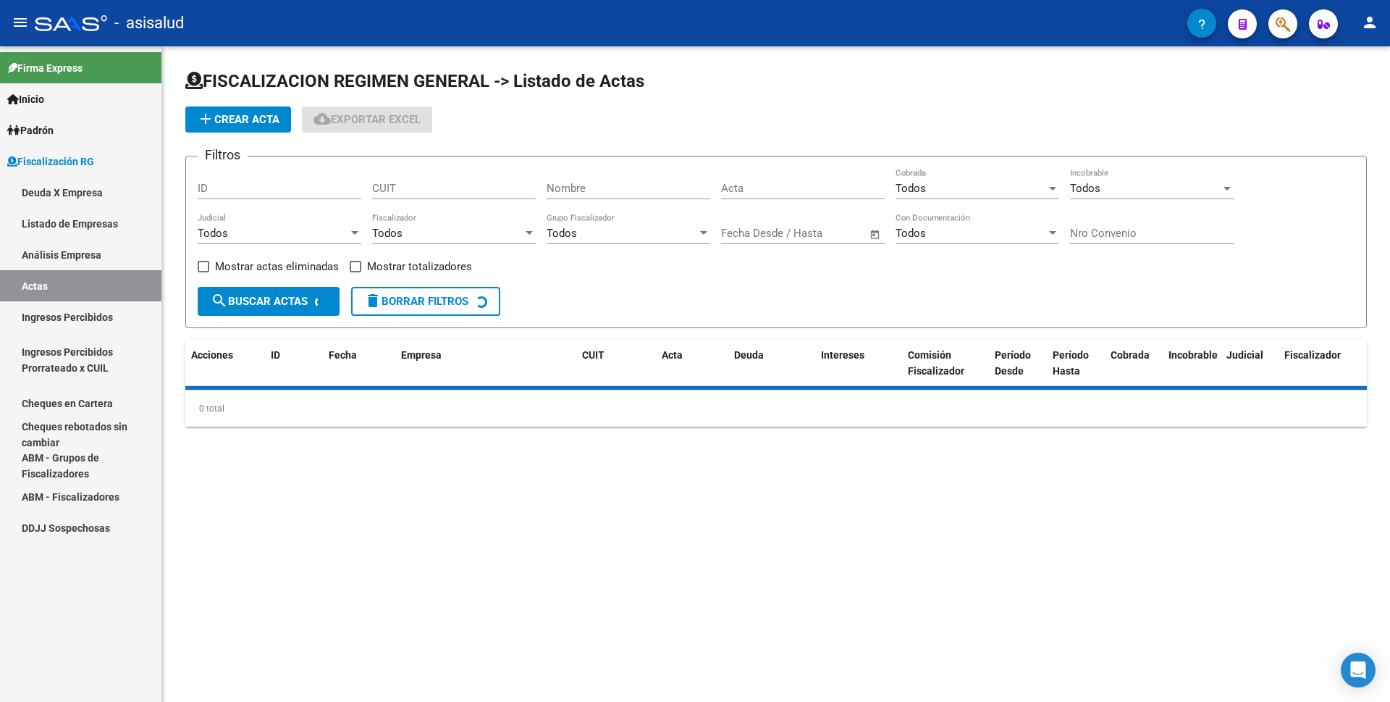
click at [130, 244] on link "Análisis Empresa" at bounding box center [80, 254] width 161 height 31
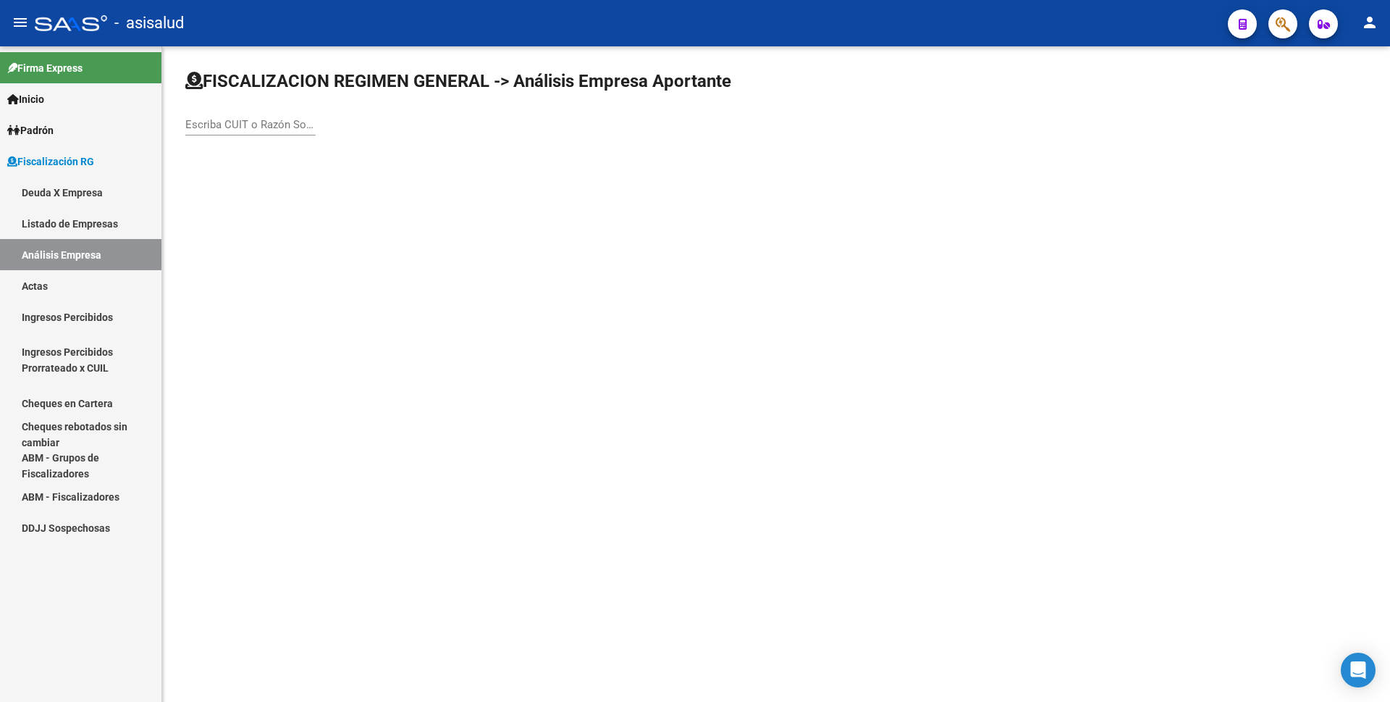
click at [319, 121] on div "Escriba CUIT o Razón Social para buscar" at bounding box center [776, 110] width 1182 height 80
click at [257, 114] on div "Escriba CUIT o Razón Social para buscar" at bounding box center [250, 119] width 130 height 31
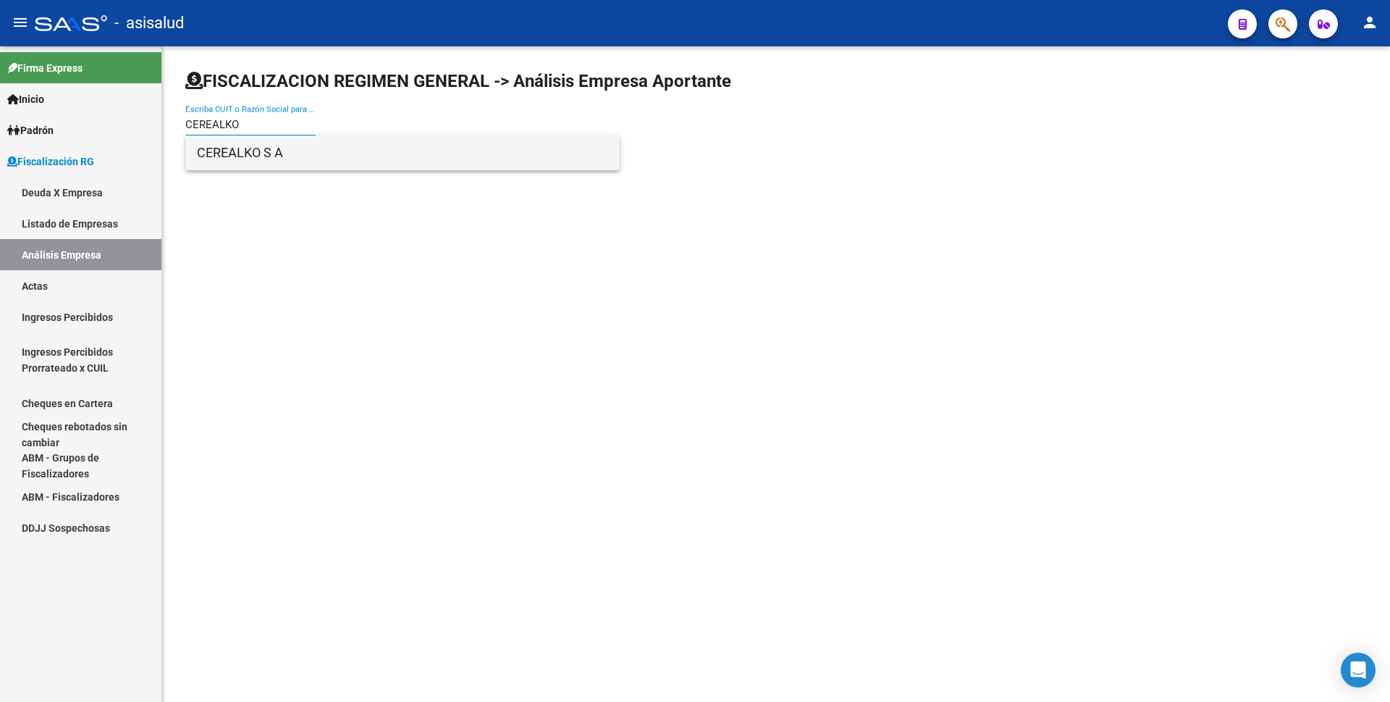
type input "CEREALKO"
click at [286, 152] on span "CEREALKO S A" at bounding box center [402, 152] width 411 height 35
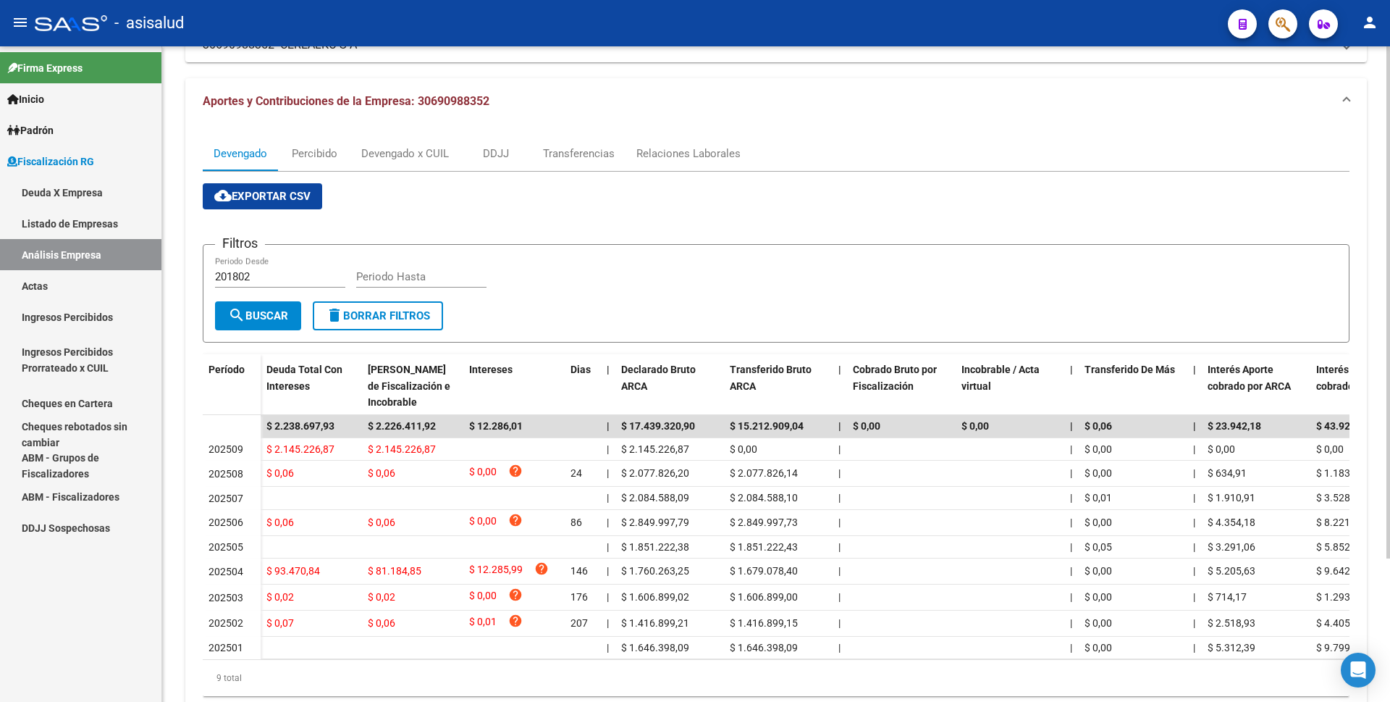
scroll to position [145, 0]
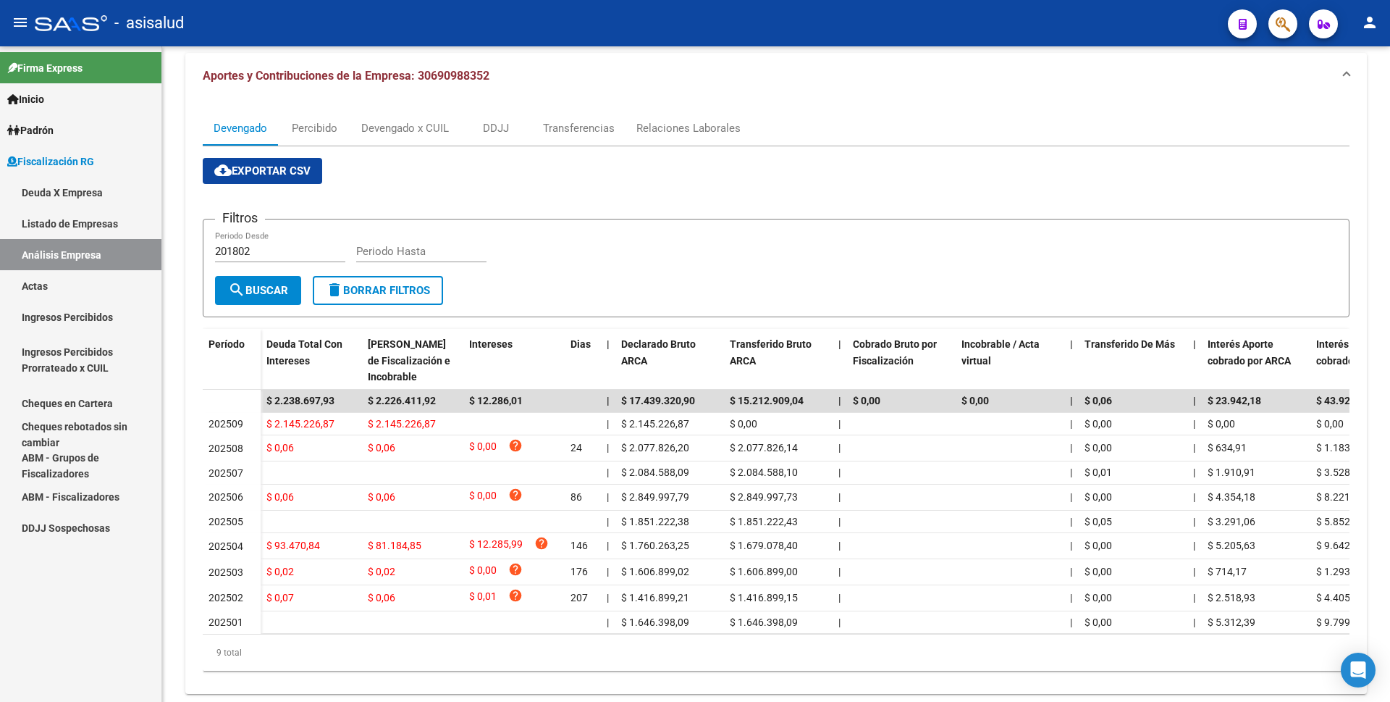
click at [49, 278] on link "Actas" at bounding box center [80, 285] width 161 height 31
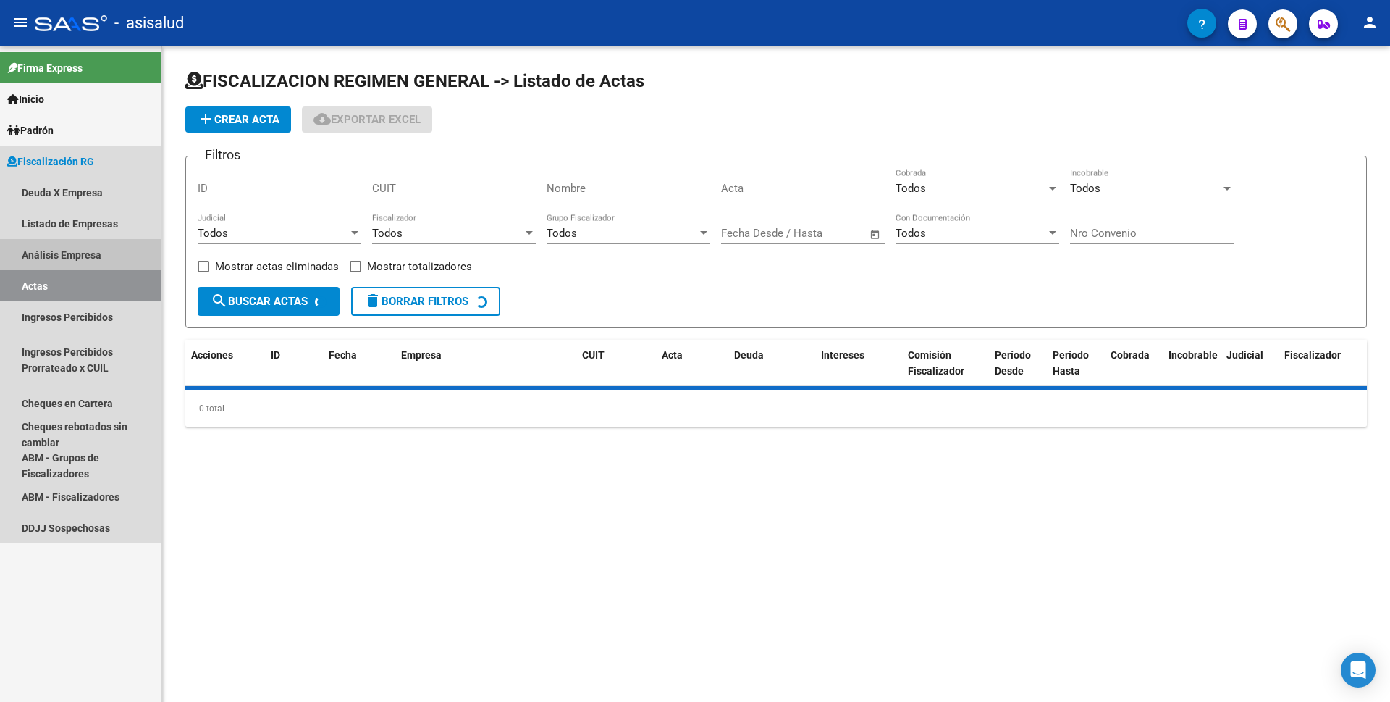
click at [56, 254] on link "Análisis Empresa" at bounding box center [80, 254] width 161 height 31
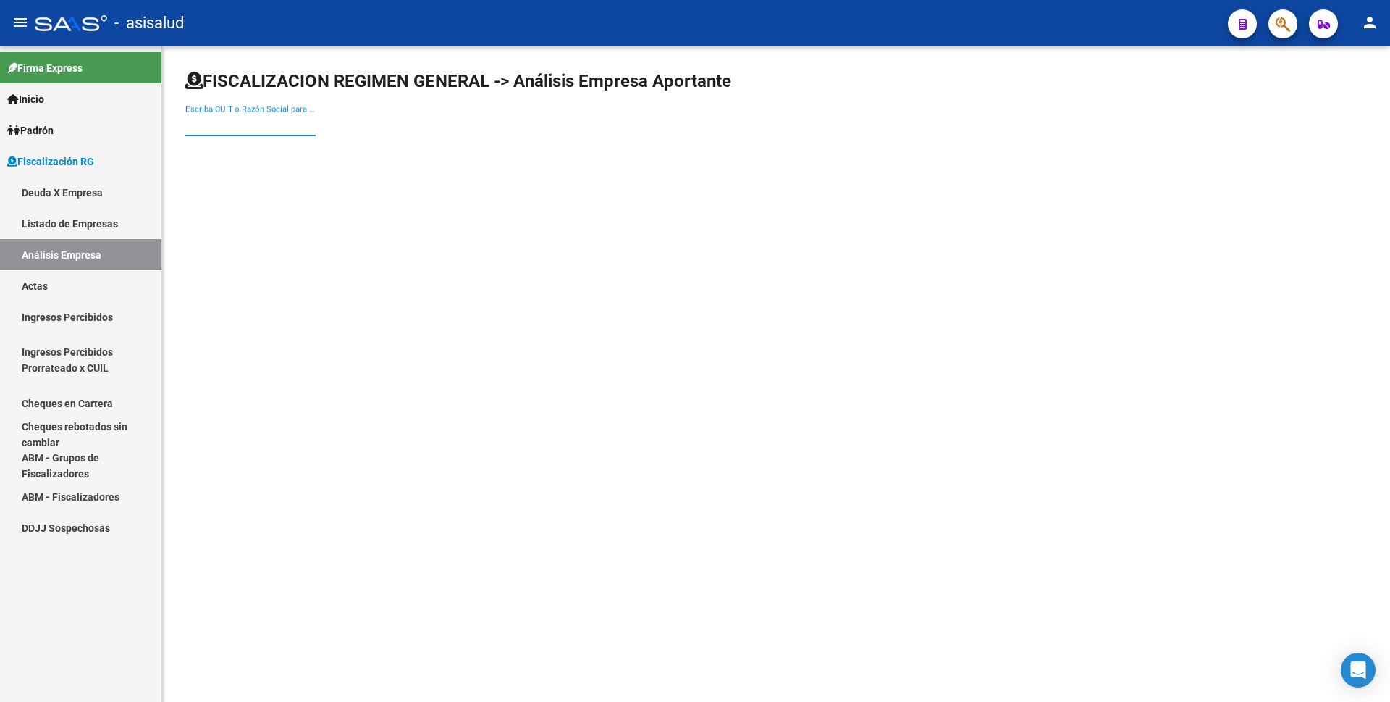
click at [235, 126] on input "Escriba CUIT o Razón Social para buscar" at bounding box center [250, 124] width 130 height 13
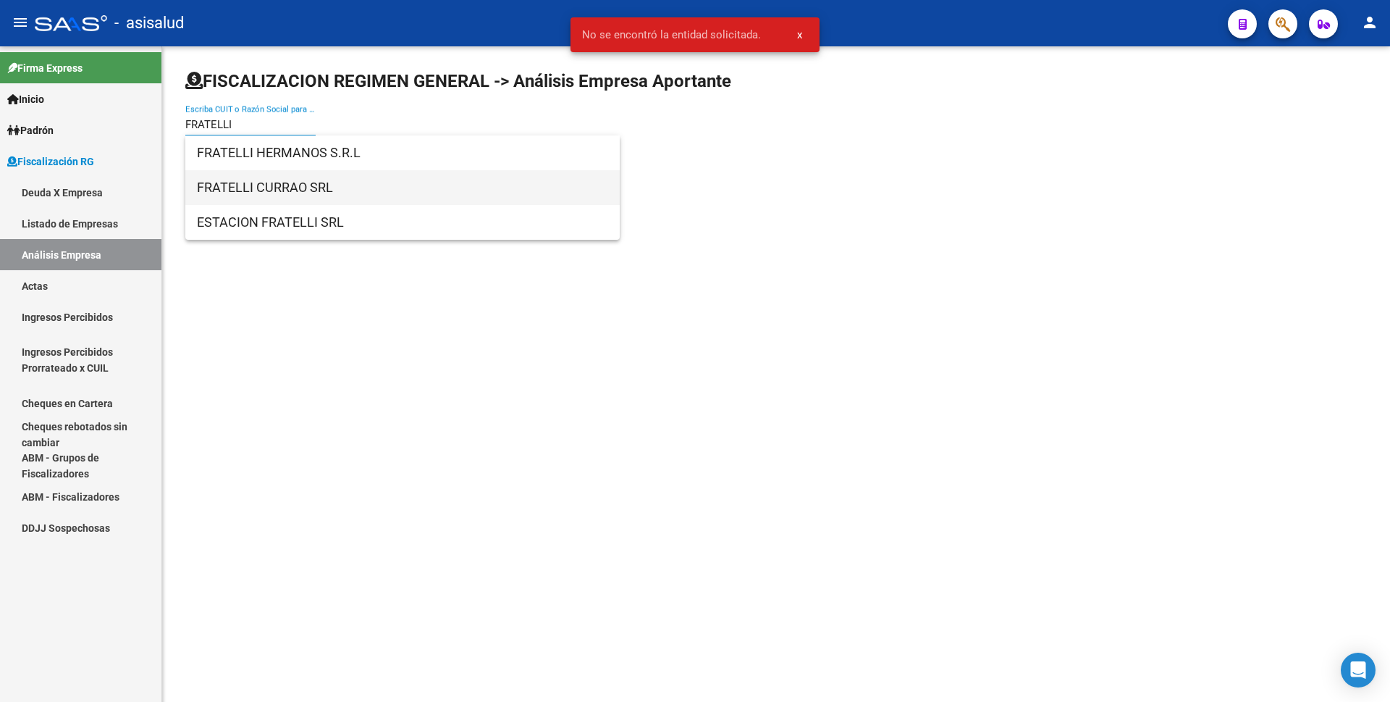
type input "FRATELLI"
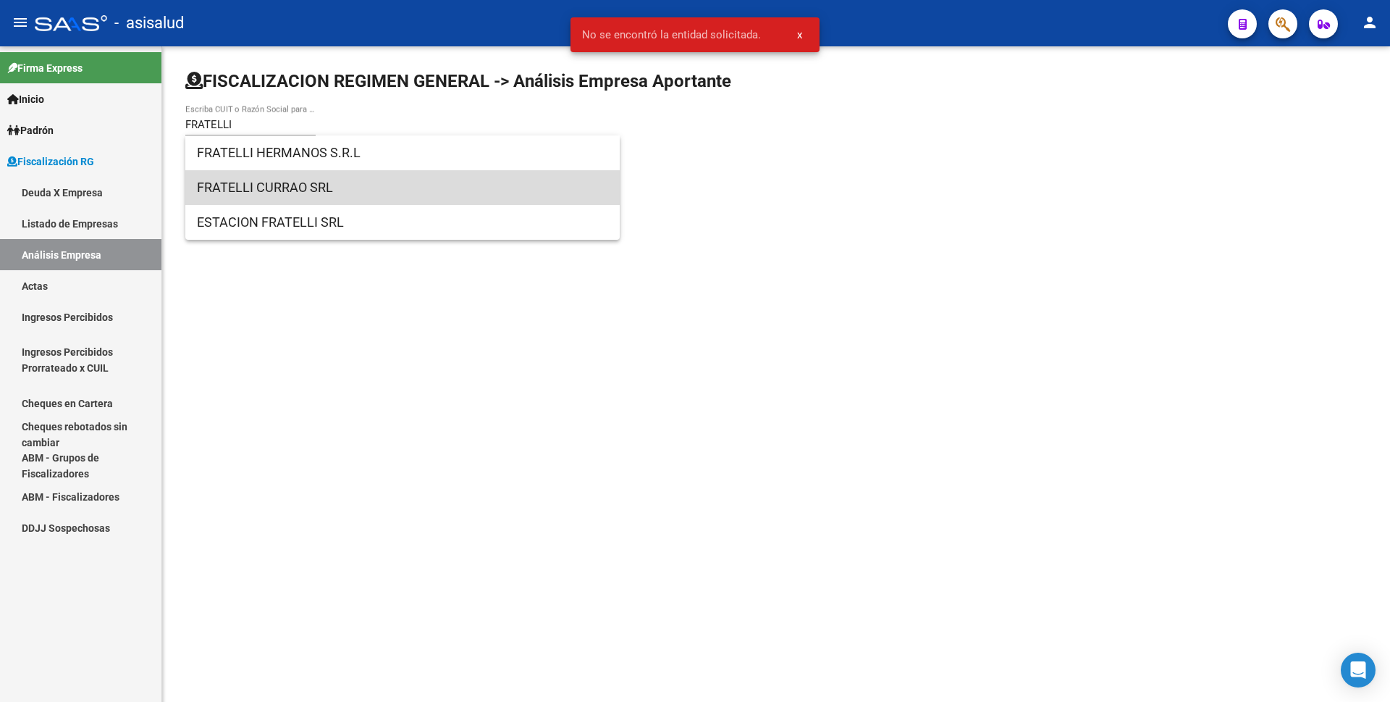
click at [308, 185] on span "FRATELLI CURRAO SRL" at bounding box center [402, 187] width 411 height 35
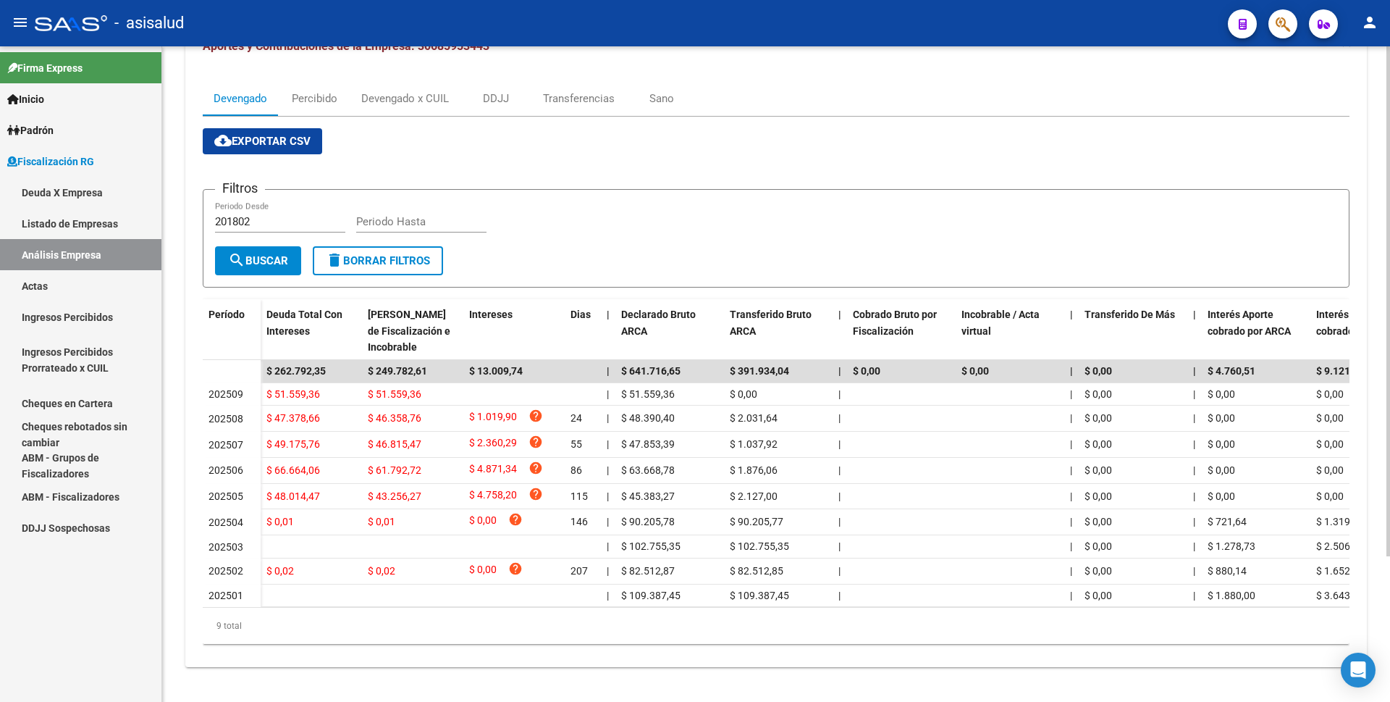
scroll to position [187, 0]
click at [62, 289] on link "Actas" at bounding box center [80, 285] width 161 height 31
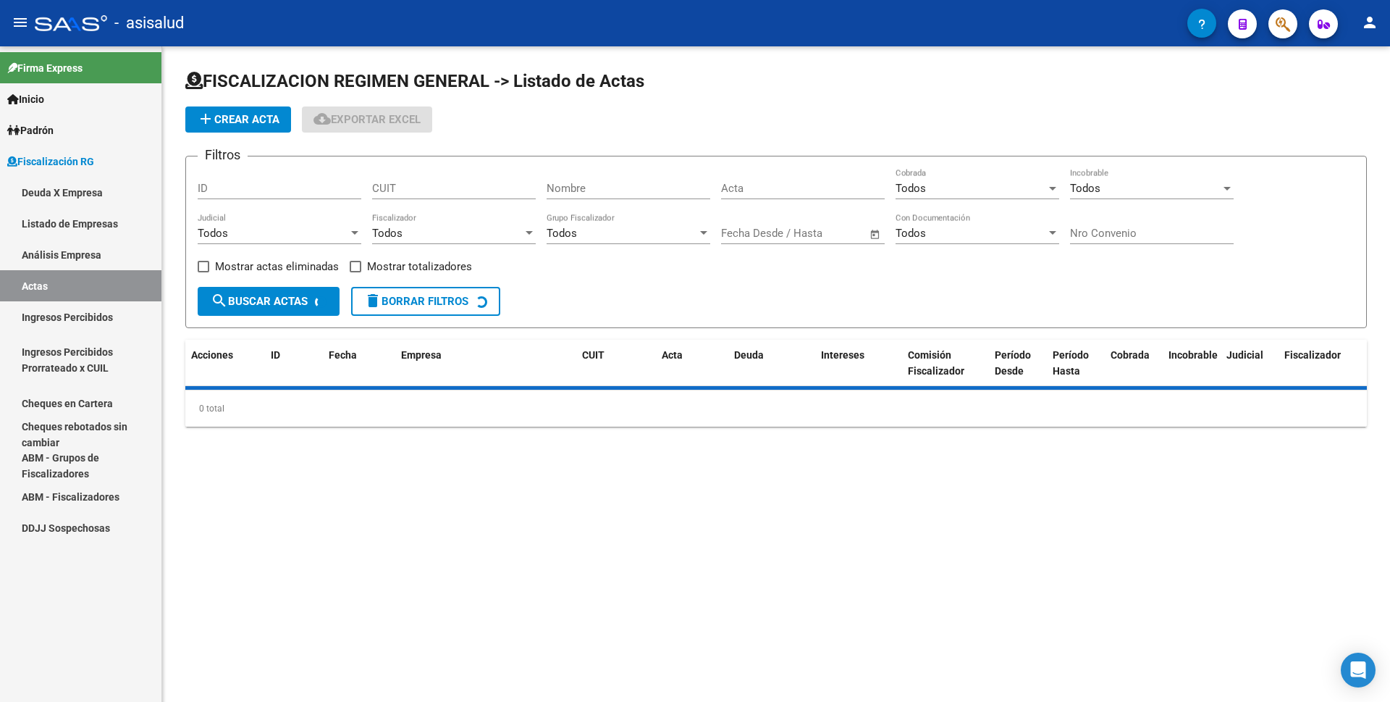
click at [102, 252] on link "Análisis Empresa" at bounding box center [80, 254] width 161 height 31
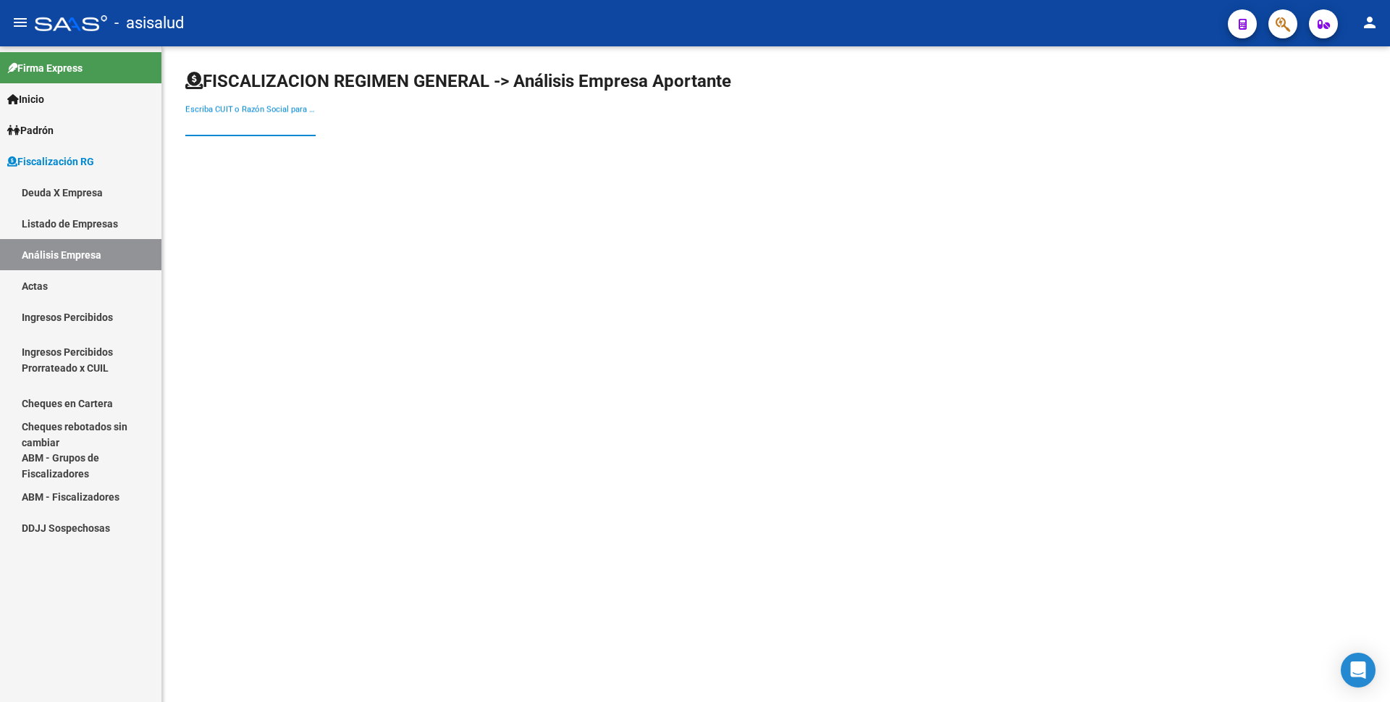
click at [243, 126] on input "Escriba CUIT o Razón Social para buscar" at bounding box center [250, 124] width 130 height 13
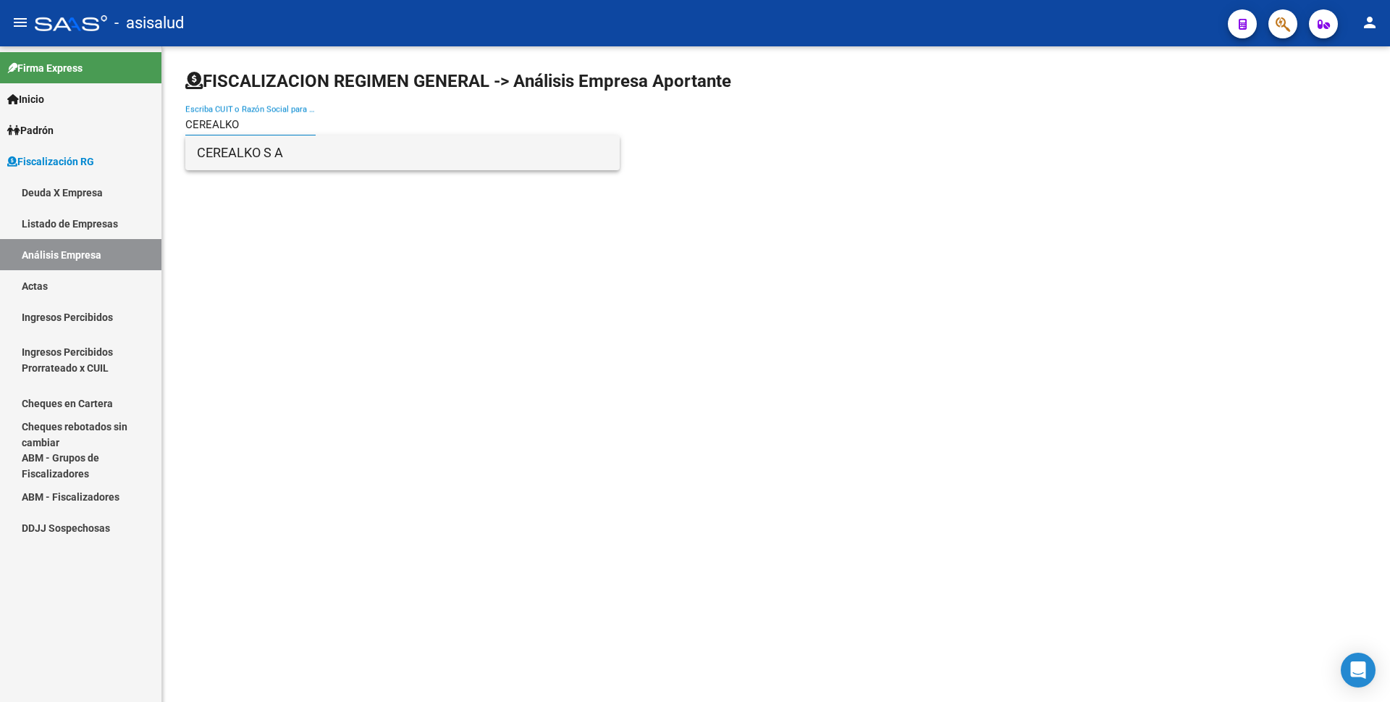
type input "CEREALKO"
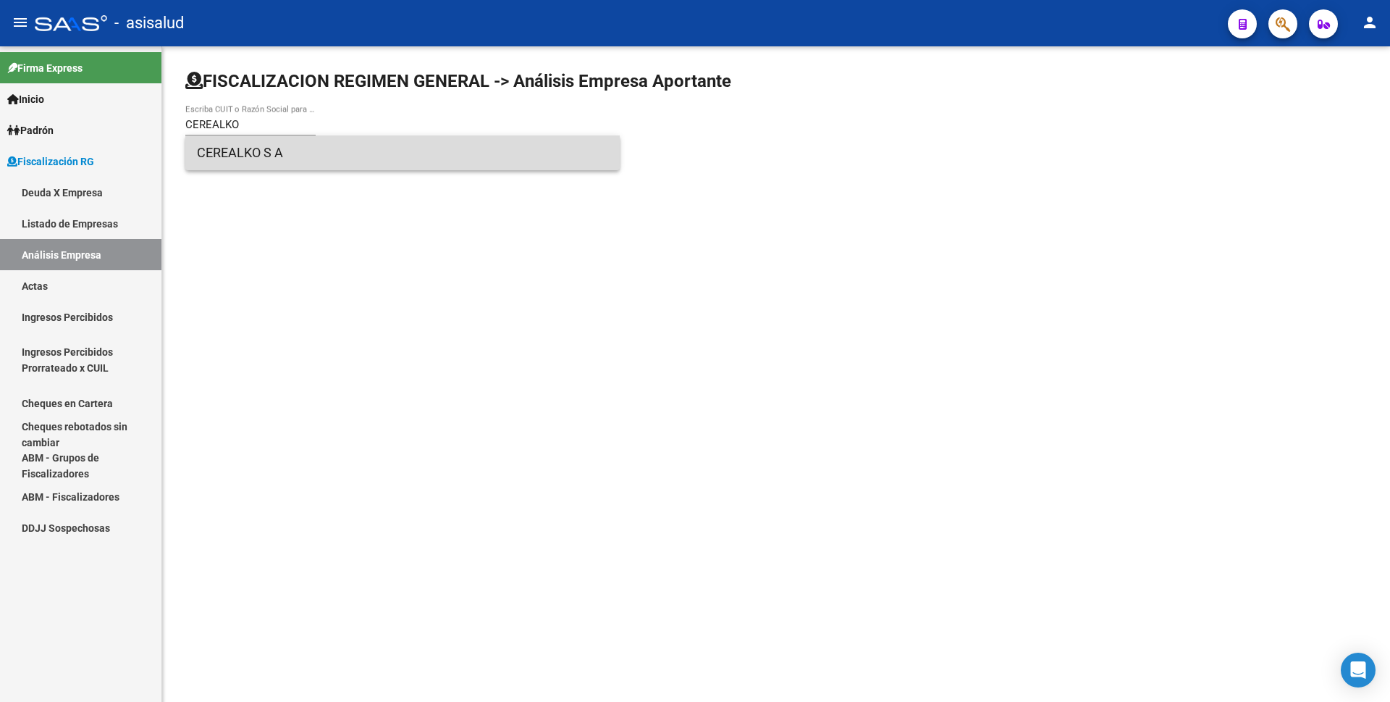
click at [254, 146] on span "CEREALKO S A" at bounding box center [402, 152] width 411 height 35
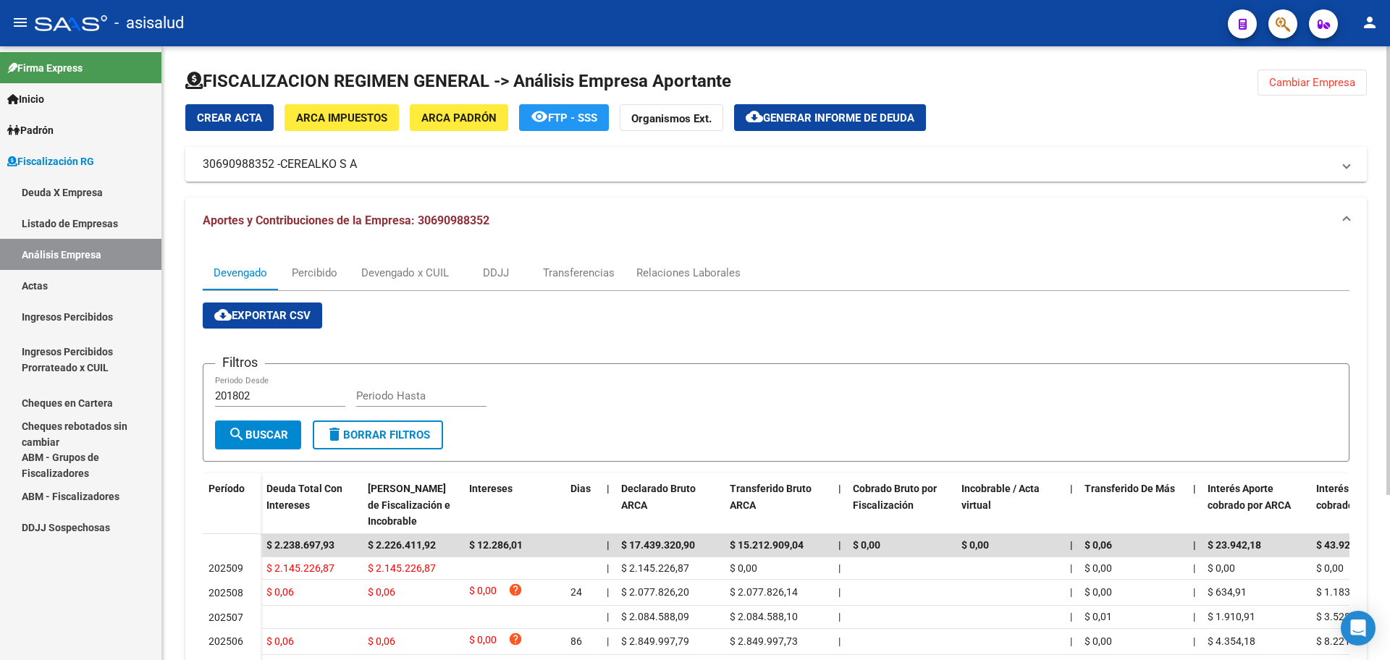
click at [839, 127] on button "cloud_download Generar informe de deuda" at bounding box center [830, 117] width 192 height 27
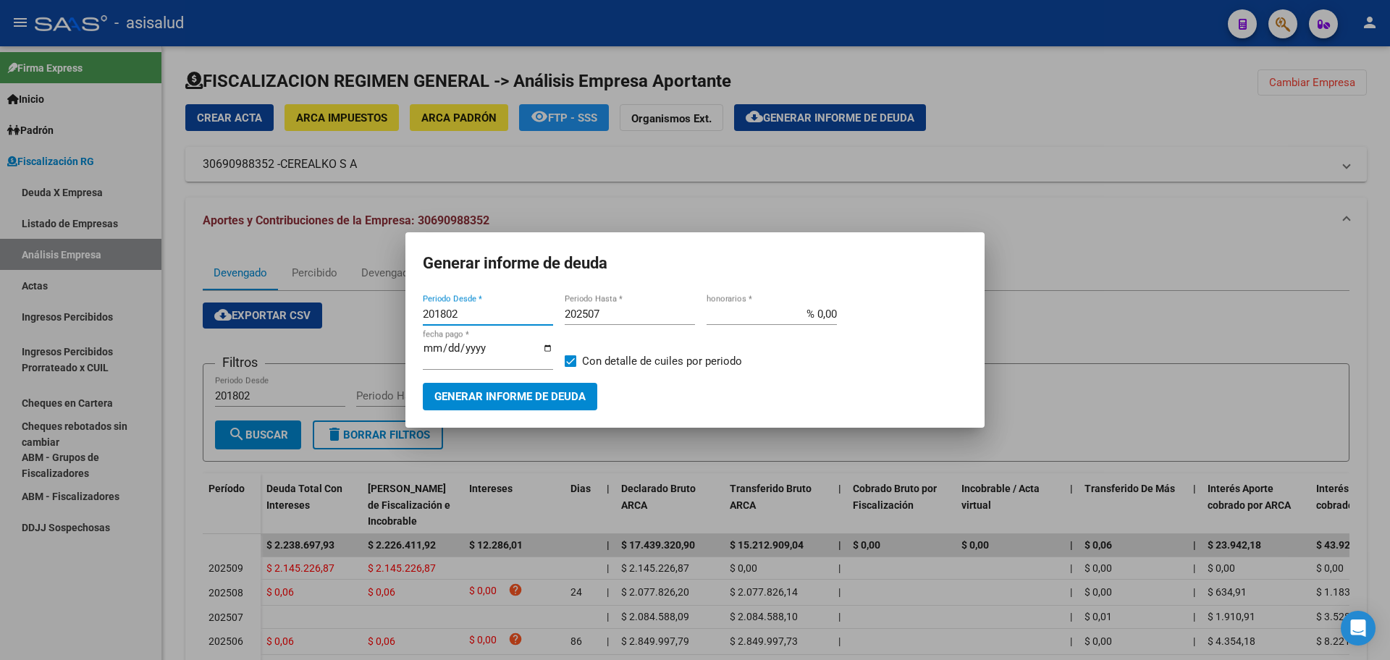
drag, startPoint x: 466, startPoint y: 322, endPoint x: 140, endPoint y: 409, distance: 338.1
click at [140, 411] on div "Generar informe de deuda 201802 Periodo Desde * 202507 Periodo Hasta * % 0,00 h…" at bounding box center [695, 330] width 1390 height 660
type input "202504"
click at [619, 321] on input "202507" at bounding box center [630, 314] width 130 height 13
type input "202509"
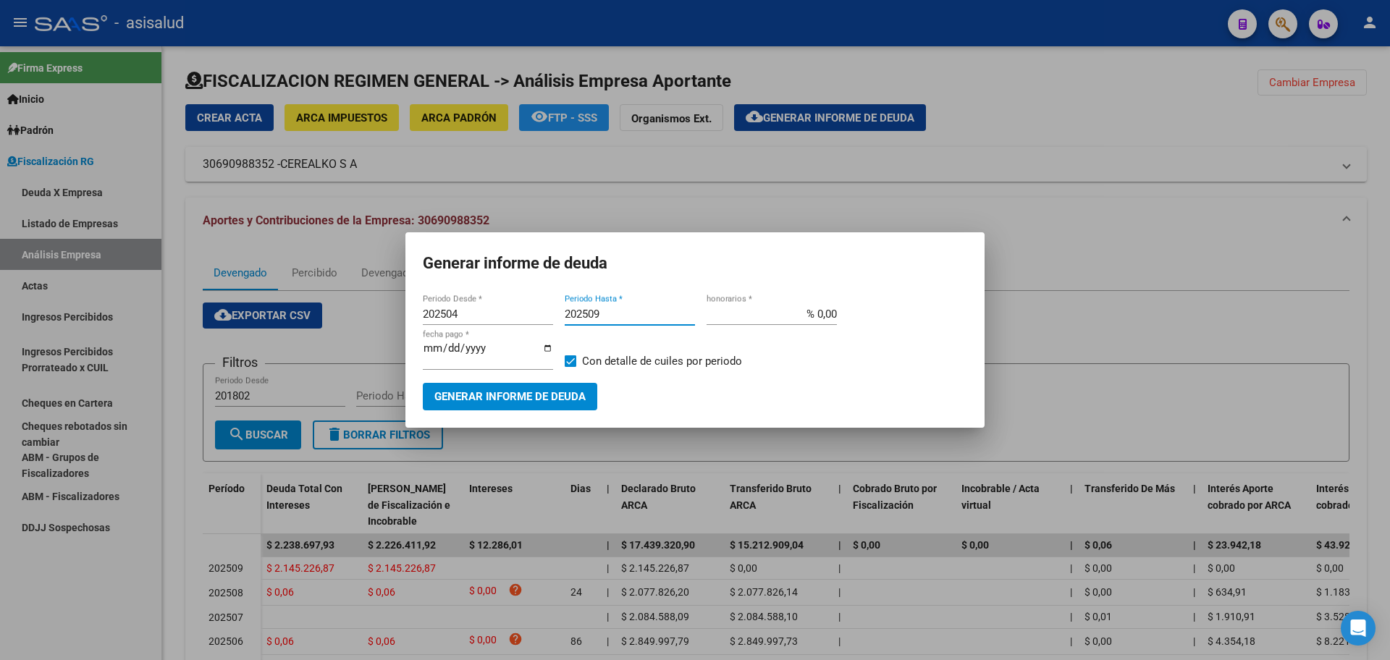
click at [815, 314] on input "% 0,00" at bounding box center [772, 314] width 130 height 13
type input "% 10,00"
click at [448, 358] on input "[DATE]" at bounding box center [488, 354] width 130 height 23
type input "[DATE]"
click at [651, 365] on span "Con detalle de cuiles por periodo" at bounding box center [662, 361] width 160 height 17
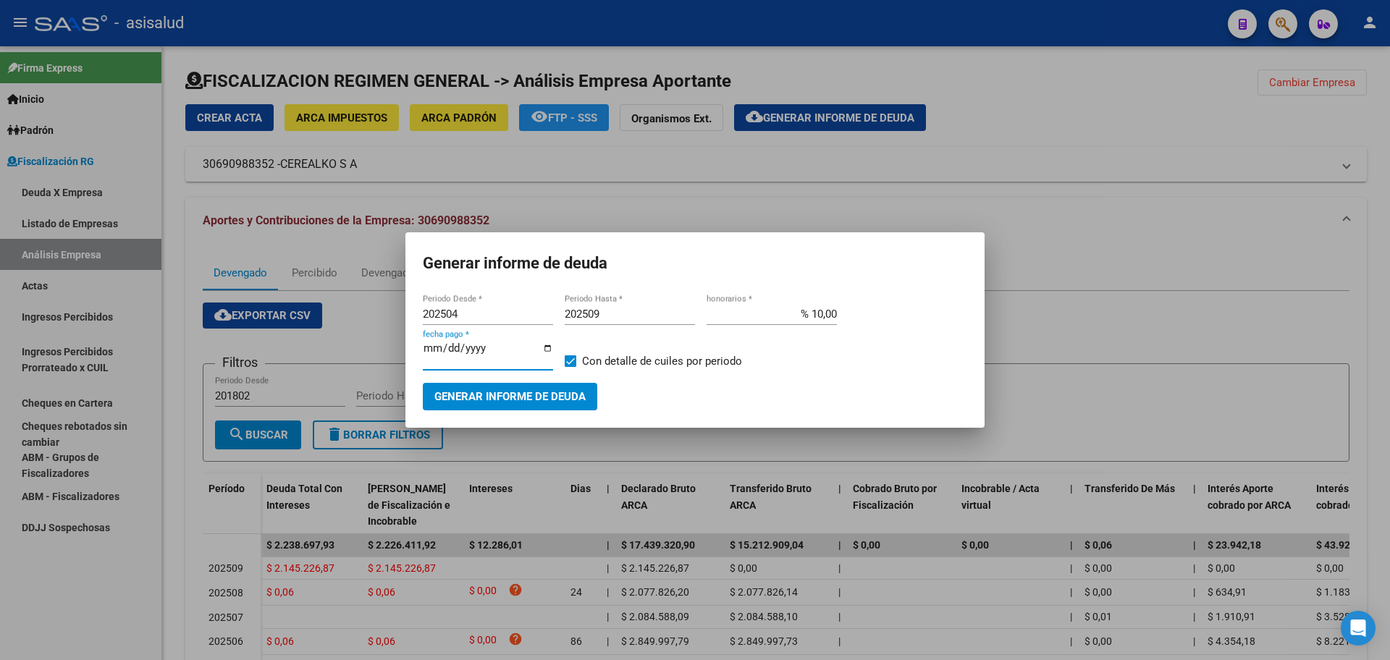
click at [571, 367] on input "Con detalle de cuiles por periodo" at bounding box center [570, 367] width 1 height 1
checkbox input "false"
click at [532, 383] on button "Generar informe de deuda" at bounding box center [510, 396] width 175 height 27
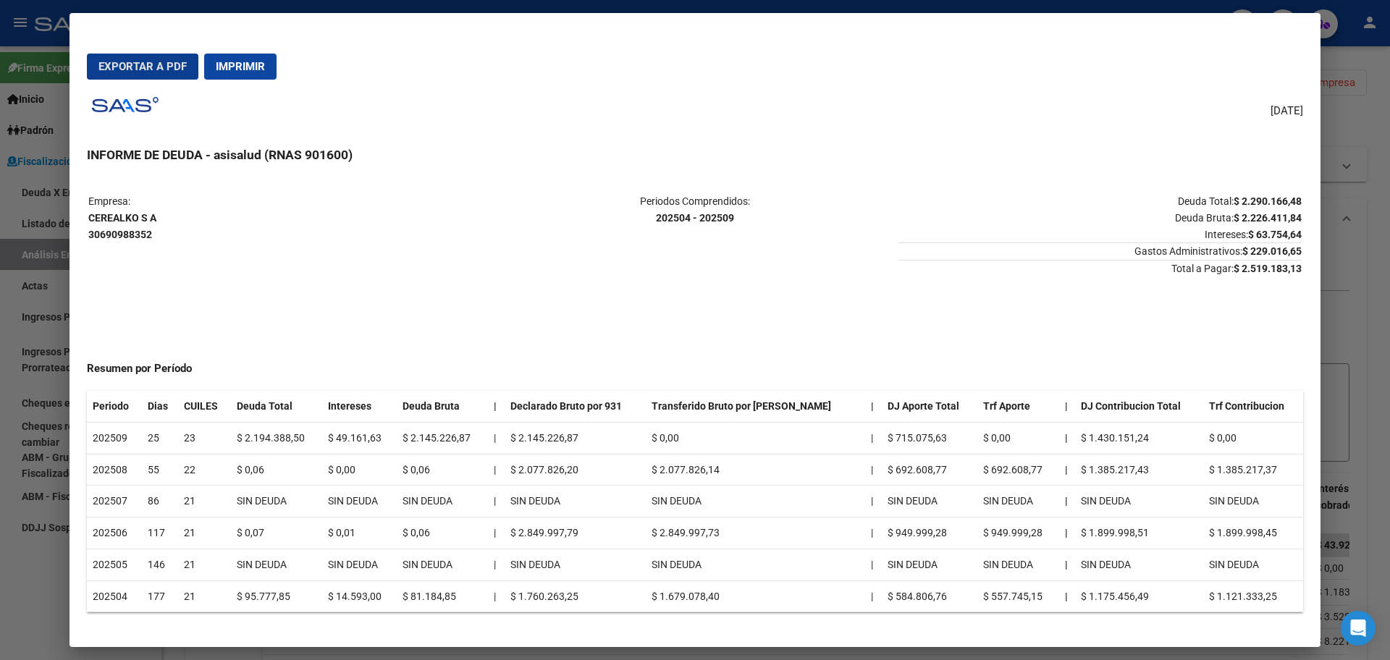
click at [135, 76] on button "Exportar a PDF" at bounding box center [143, 67] width 112 height 26
click at [0, 367] on div at bounding box center [695, 330] width 1390 height 660
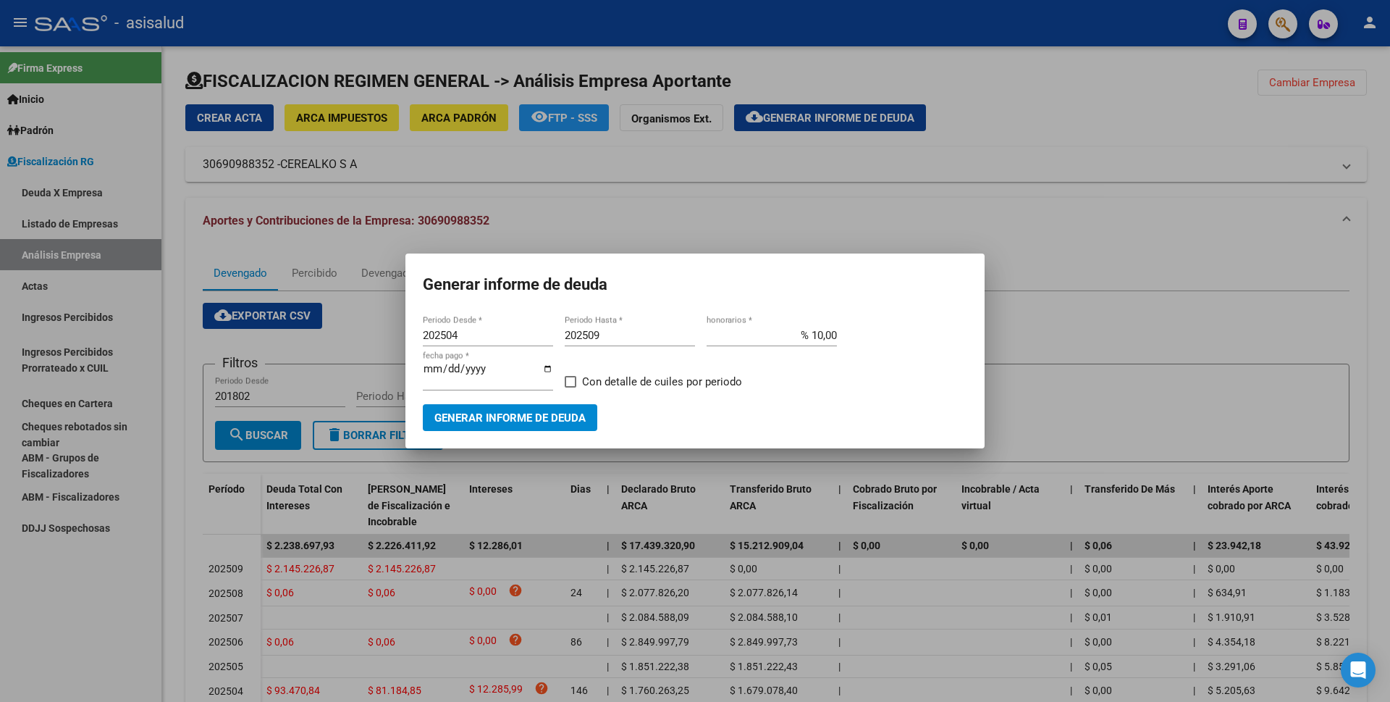
click at [1128, 280] on div at bounding box center [695, 351] width 1390 height 702
